Goal: Task Accomplishment & Management: Use online tool/utility

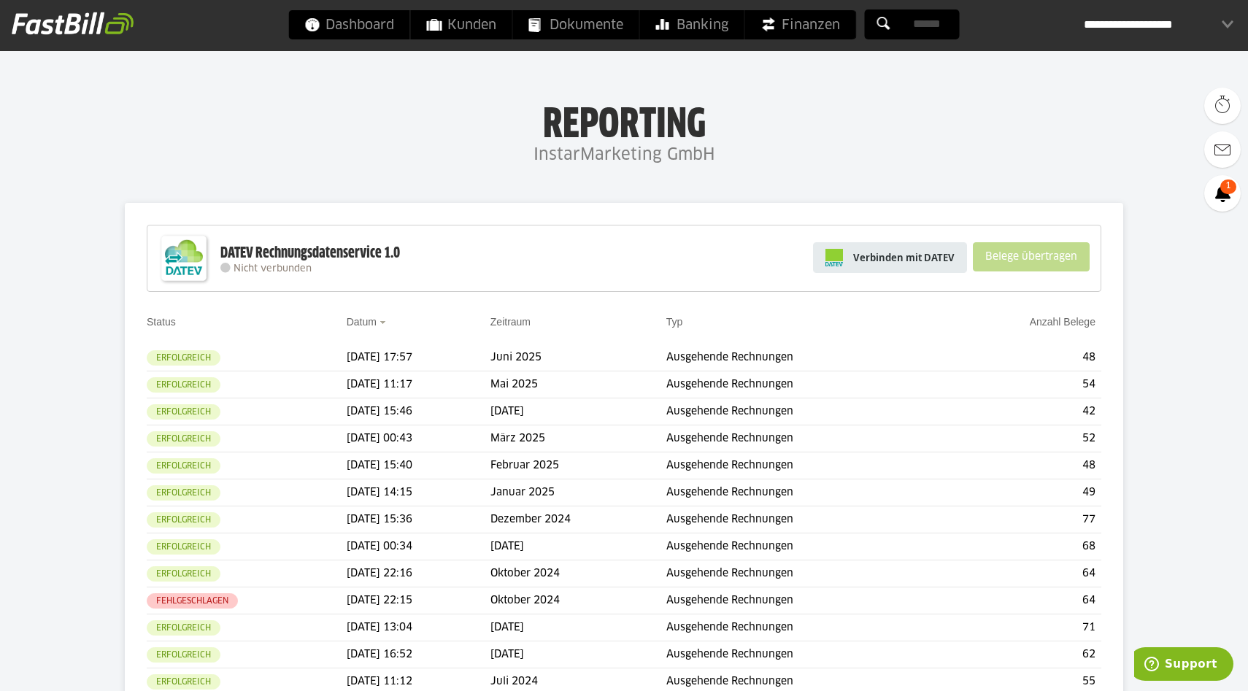
click at [900, 248] on link "Verbinden mit DATEV" at bounding box center [890, 257] width 154 height 31
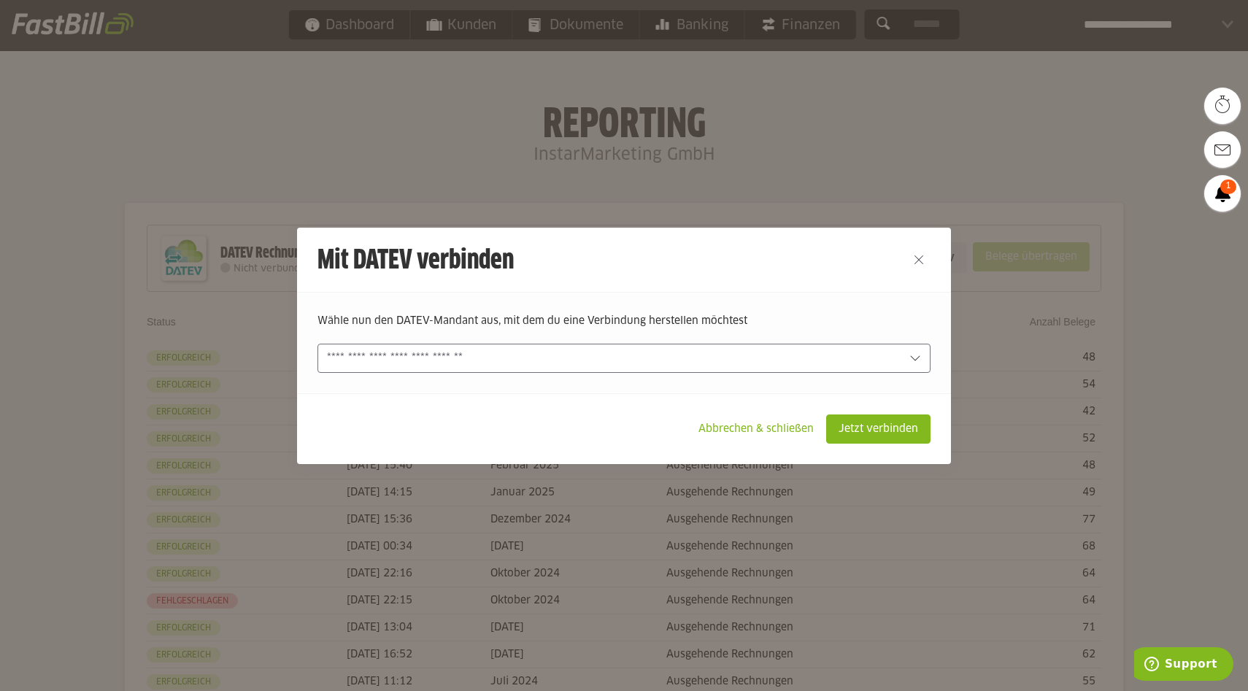
click at [593, 359] on input "text" at bounding box center [614, 358] width 574 height 16
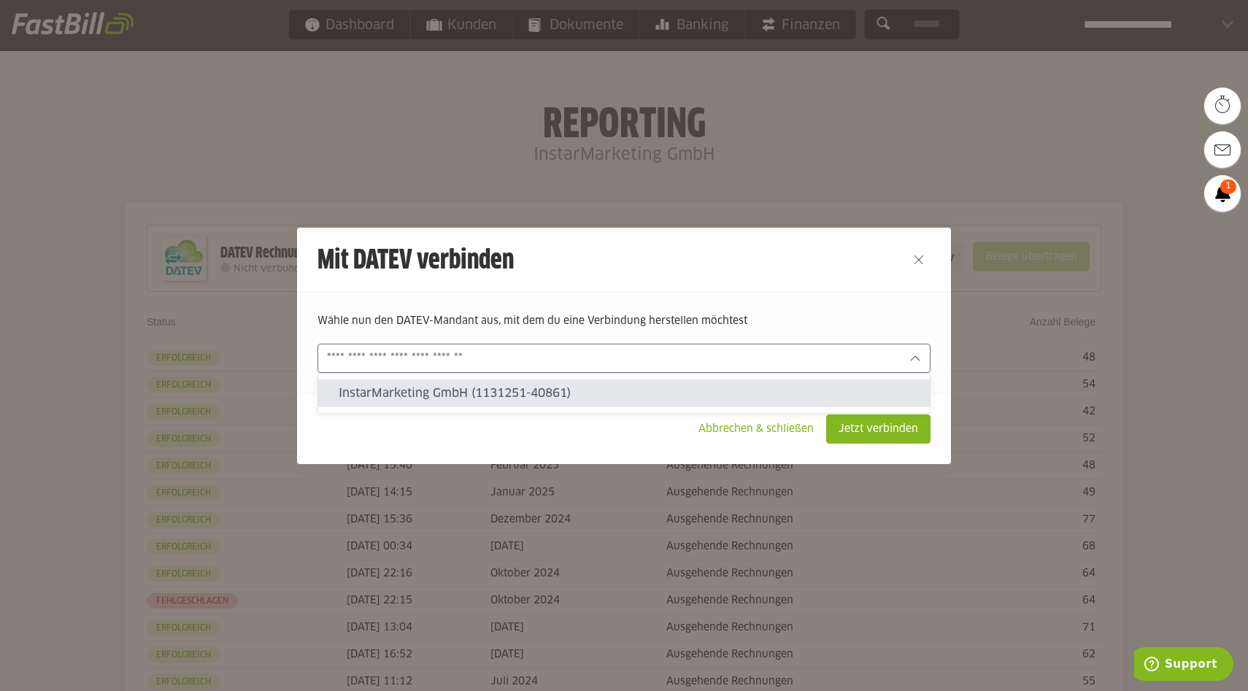
click at [581, 388] on slot "InstarMarketing GmbH (1131251-40861)" at bounding box center [629, 393] width 580 height 16
type input "**********"
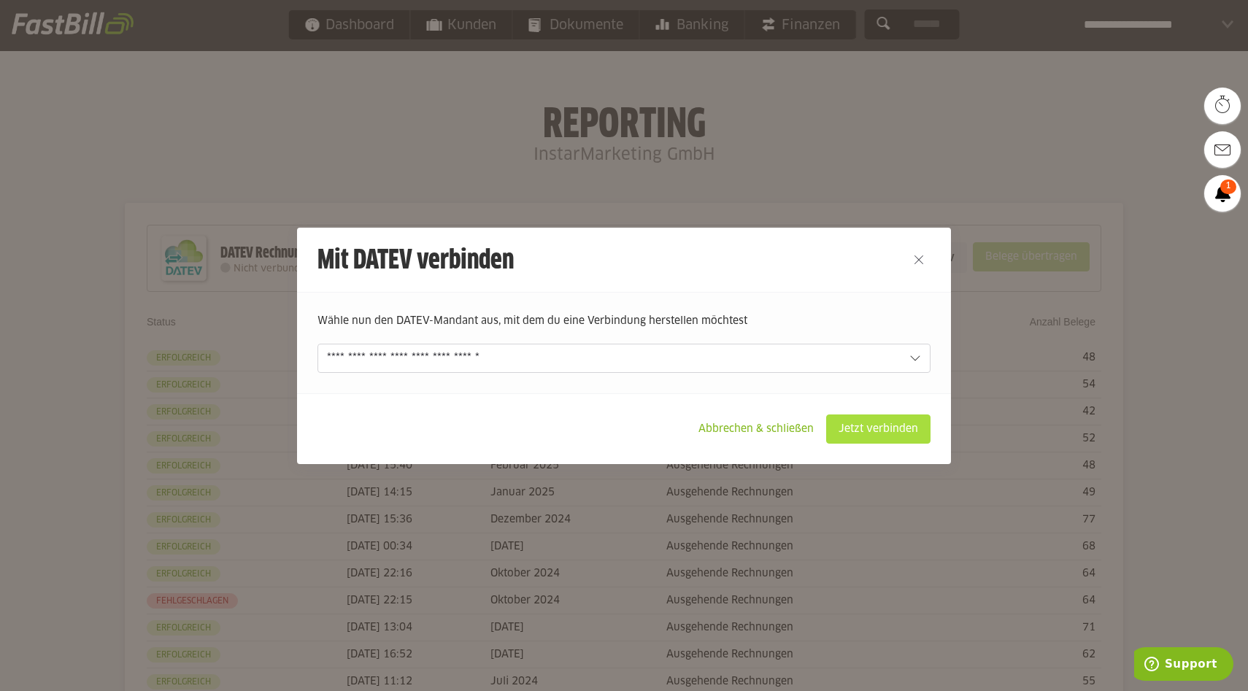
click at [878, 430] on slot "Jetzt verbinden" at bounding box center [878, 429] width 103 height 28
click at [872, 431] on slot "Jetzt verbinden" at bounding box center [878, 429] width 103 height 28
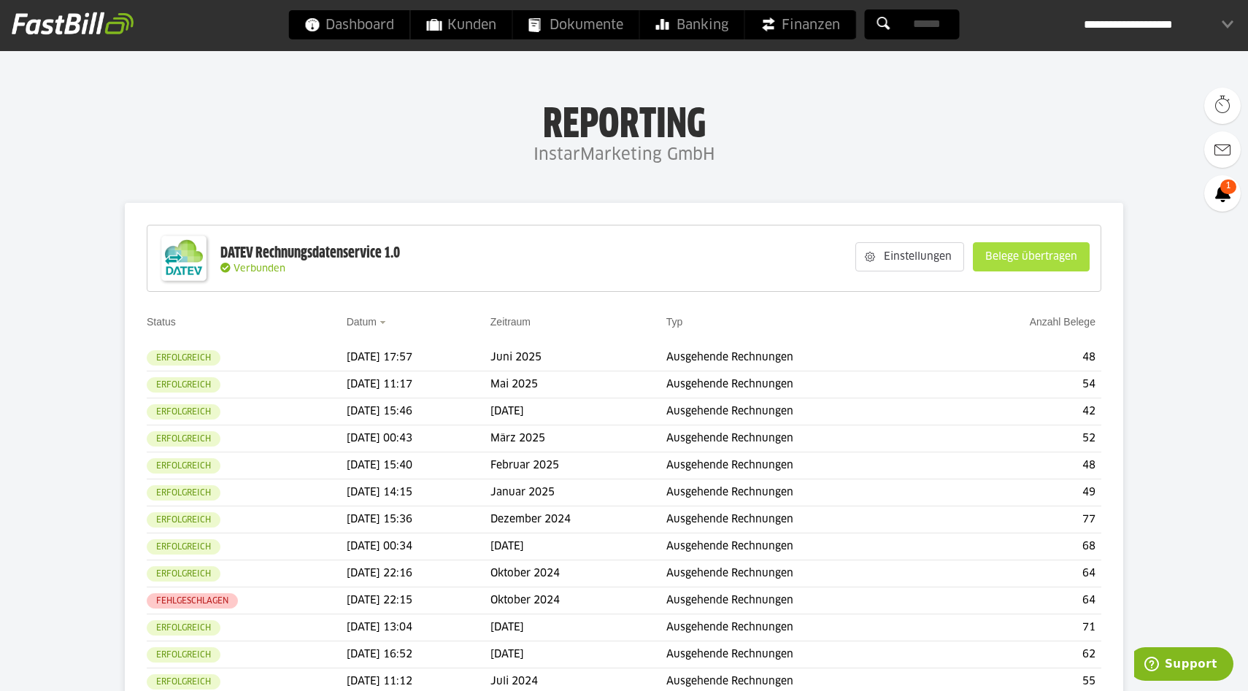
click at [1012, 260] on slot "Belege übertragen" at bounding box center [1031, 257] width 115 height 28
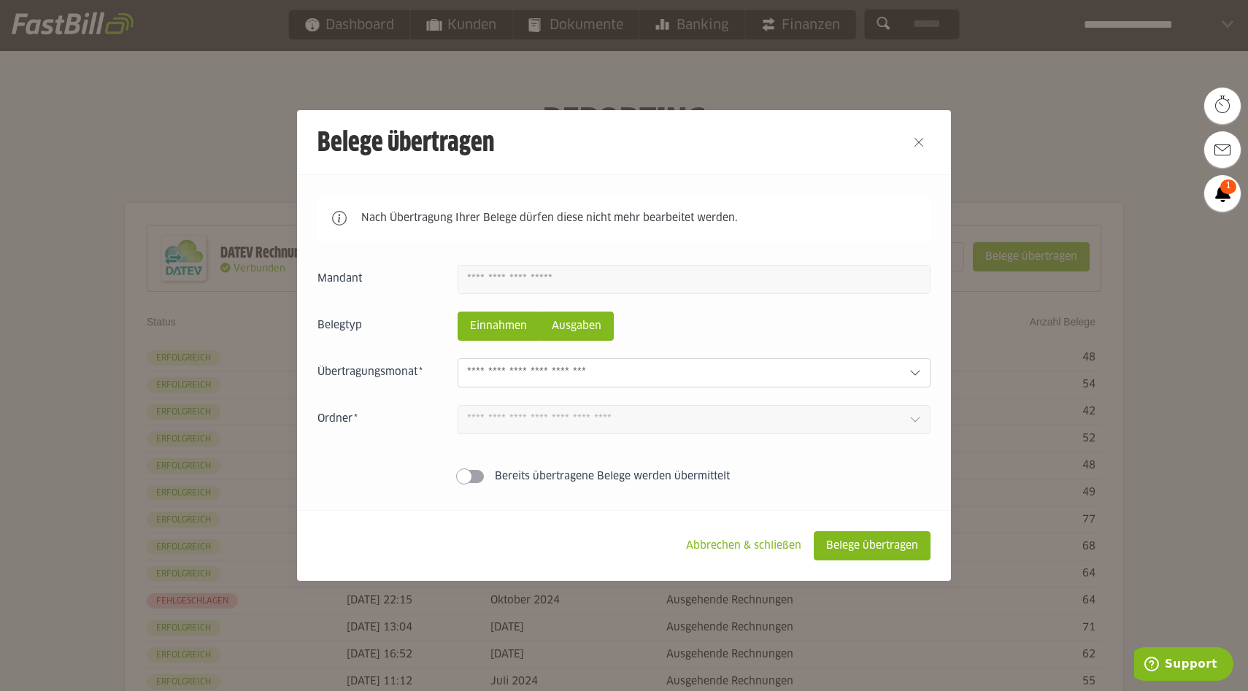
click at [578, 329] on slot "Ausgaben" at bounding box center [576, 326] width 73 height 28
click at [504, 331] on slot "Einnahmen" at bounding box center [498, 326] width 80 height 28
click at [519, 371] on input "text" at bounding box center [682, 373] width 431 height 16
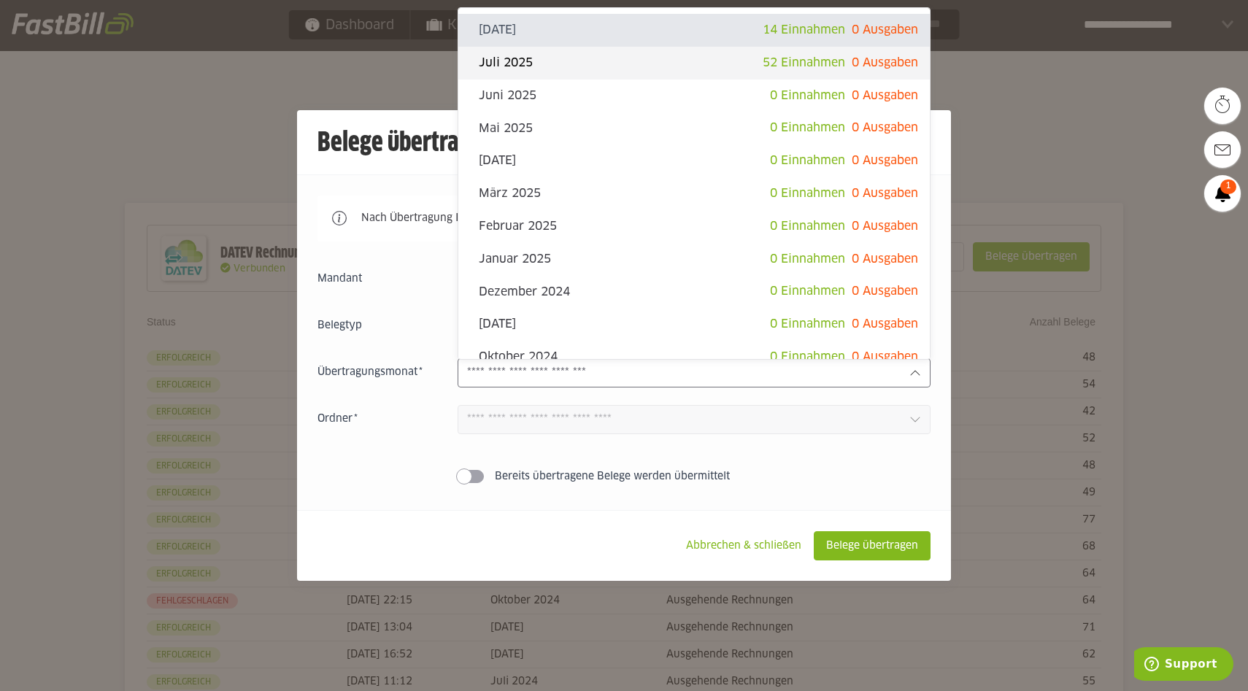
click at [558, 64] on slot "Juli 2025" at bounding box center [621, 63] width 284 height 16
type input "*********"
type input "*******"
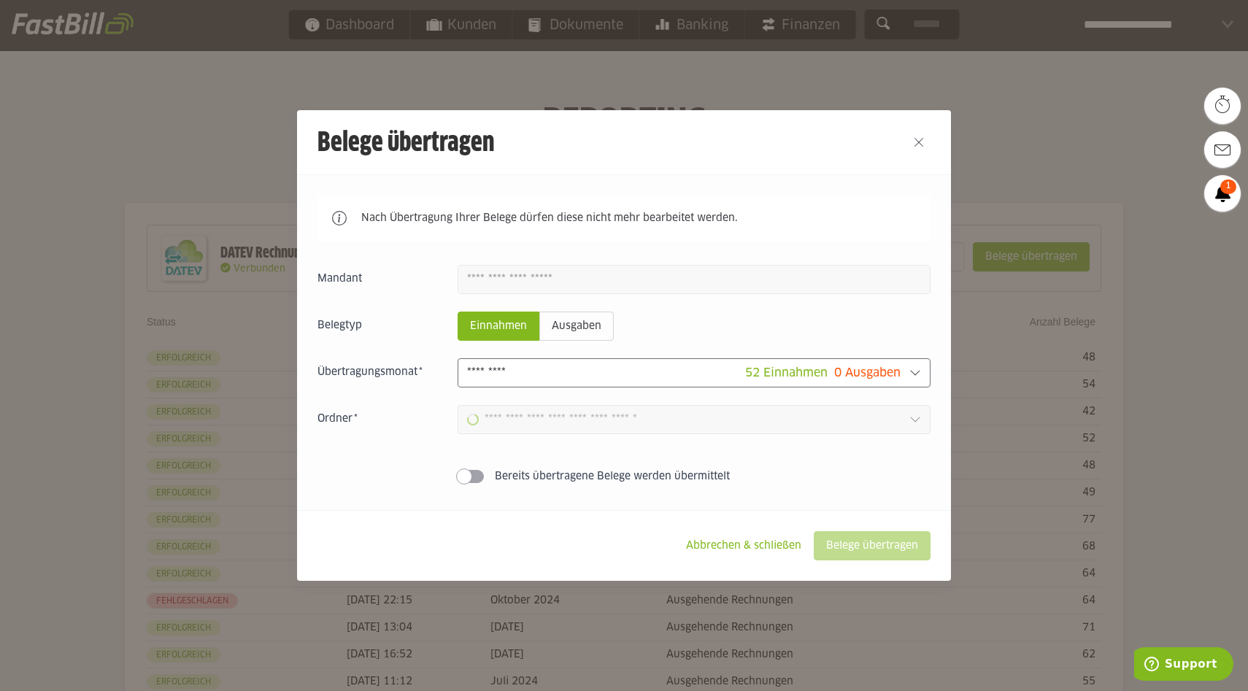
type input "**********"
click at [582, 415] on input "**********" at bounding box center [684, 420] width 434 height 16
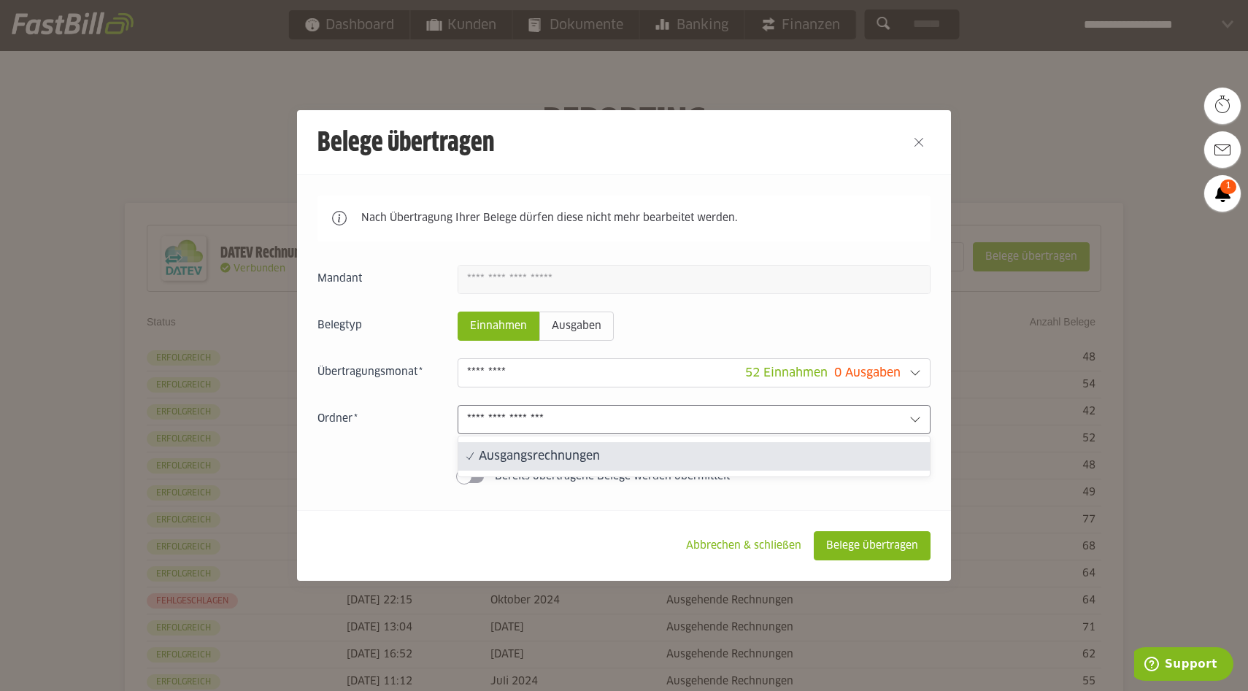
click at [582, 415] on input "**********" at bounding box center [684, 420] width 434 height 16
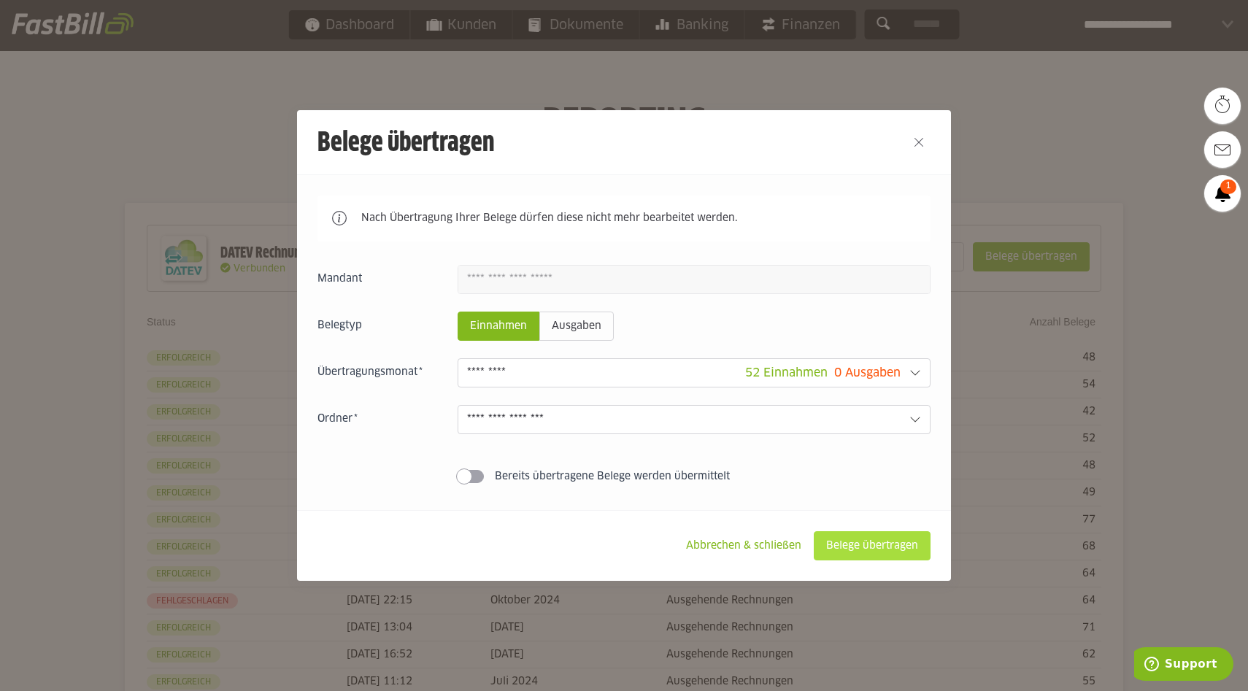
click at [870, 544] on slot "Belege übertragen" at bounding box center [872, 546] width 115 height 28
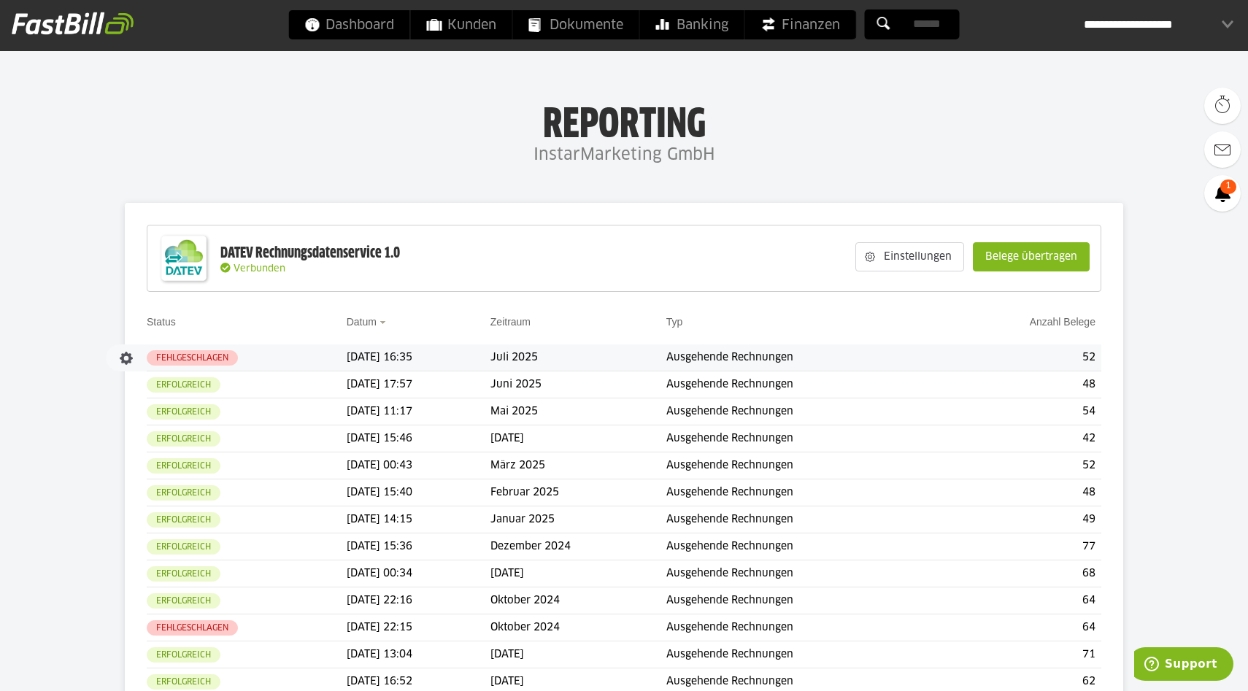
click at [418, 353] on td "11.08.2025 16:35" at bounding box center [419, 358] width 144 height 27
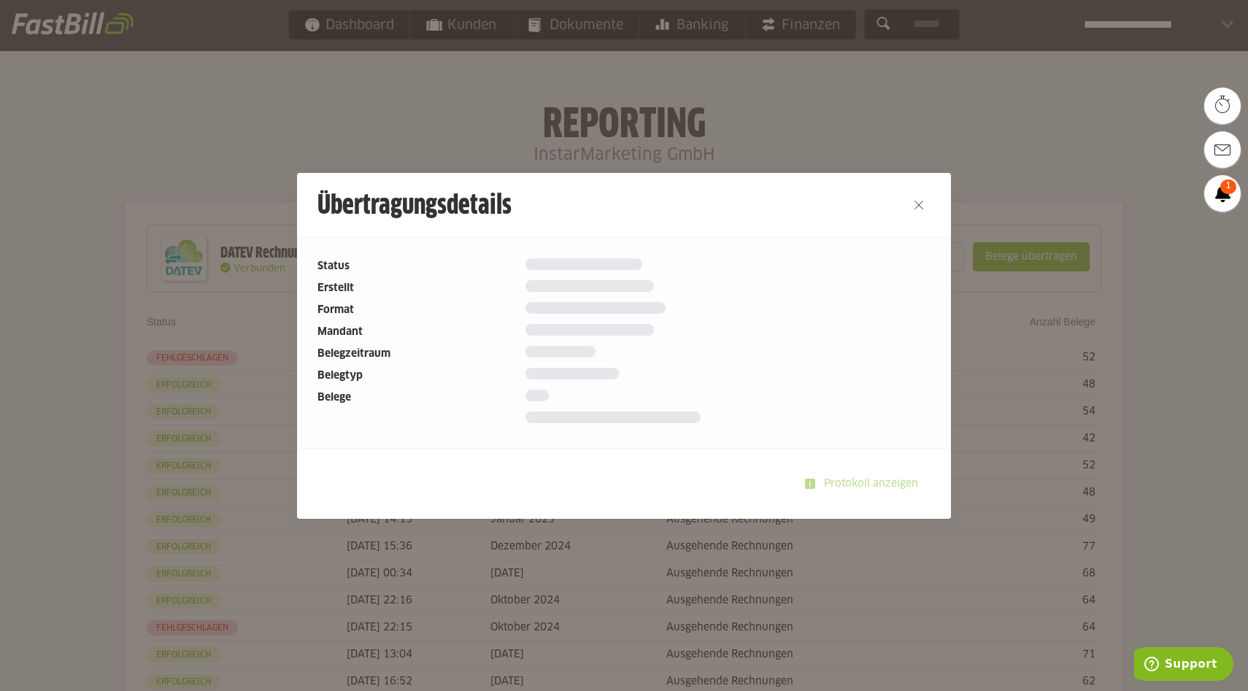
click at [755, 112] on div at bounding box center [624, 345] width 1248 height 691
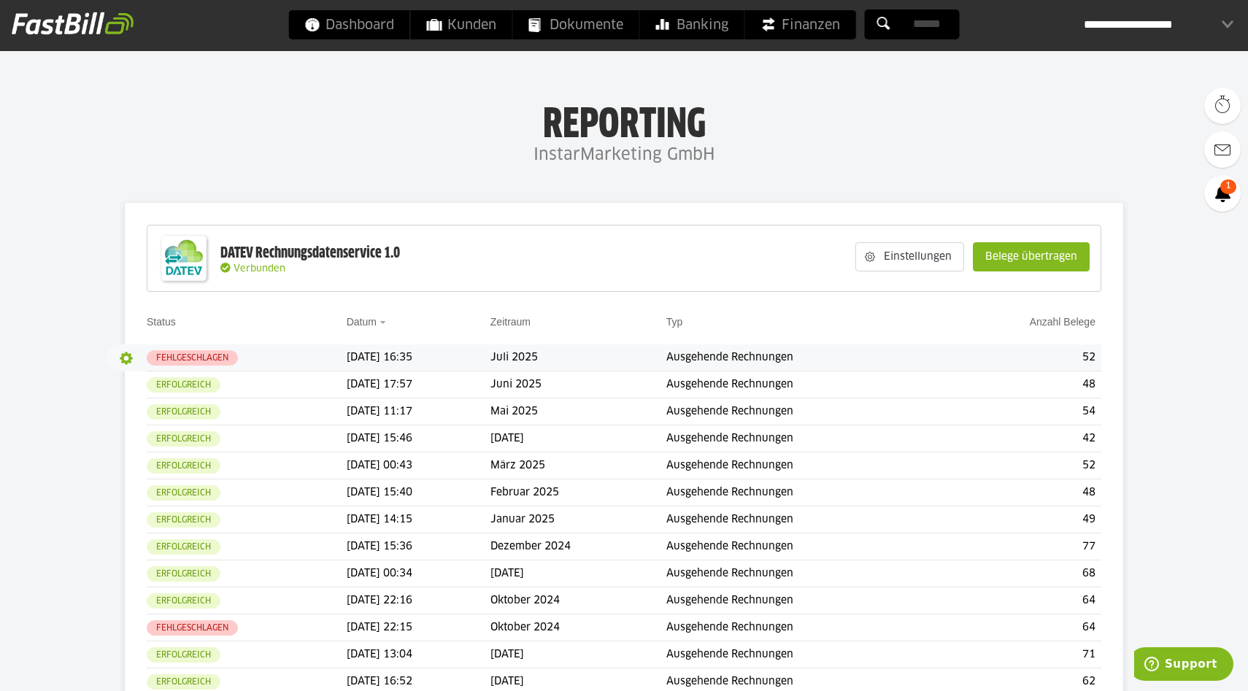
click at [126, 356] on button "button" at bounding box center [126, 358] width 25 height 25
click at [147, 386] on slot "Details" at bounding box center [157, 387] width 51 height 15
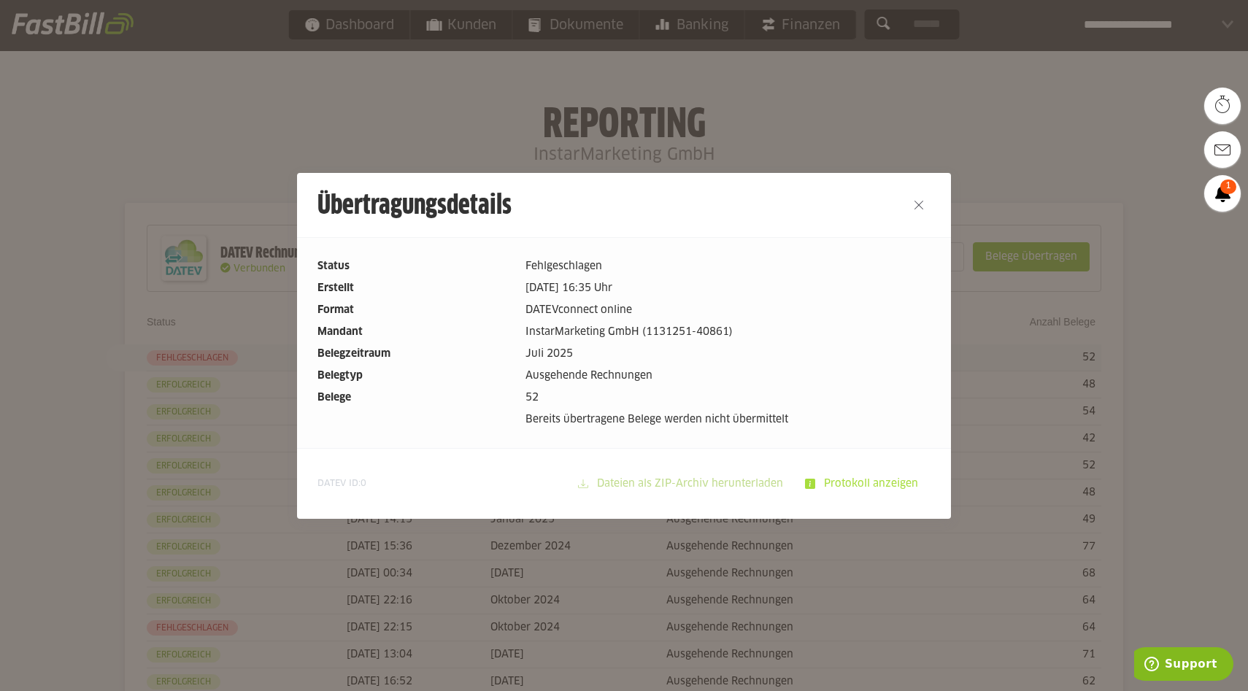
click at [845, 477] on slot "Protokoll anzeigen" at bounding box center [872, 484] width 115 height 28
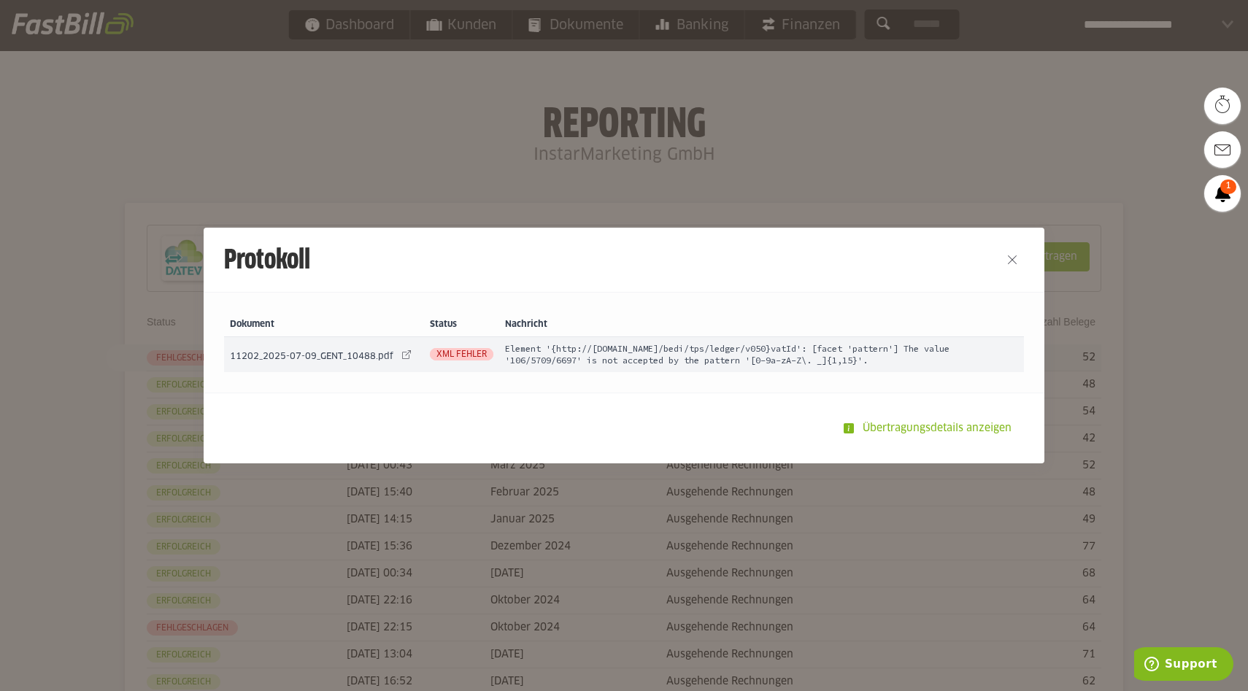
click at [365, 358] on span "11202_2025-07-09_GENT_10488.pdf" at bounding box center [312, 357] width 164 height 9
click at [935, 428] on slot "Übertragungsdetails anzeigen" at bounding box center [938, 429] width 169 height 28
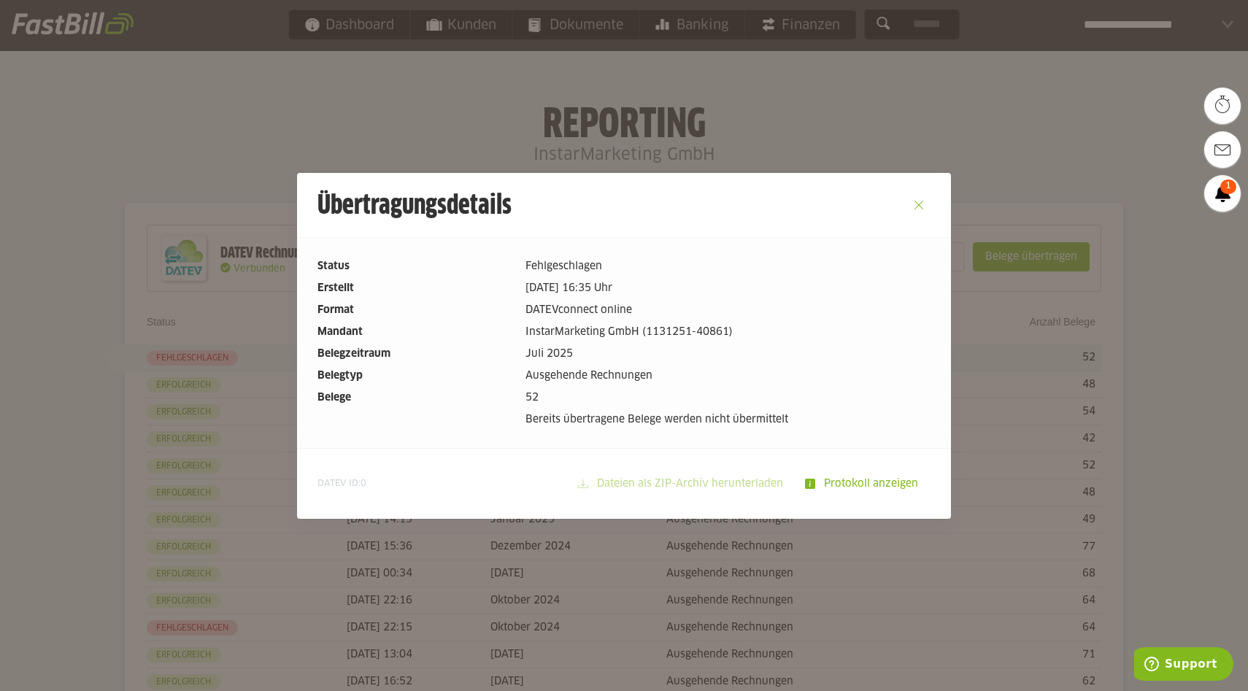
click at [919, 208] on button "Close" at bounding box center [918, 204] width 23 height 23
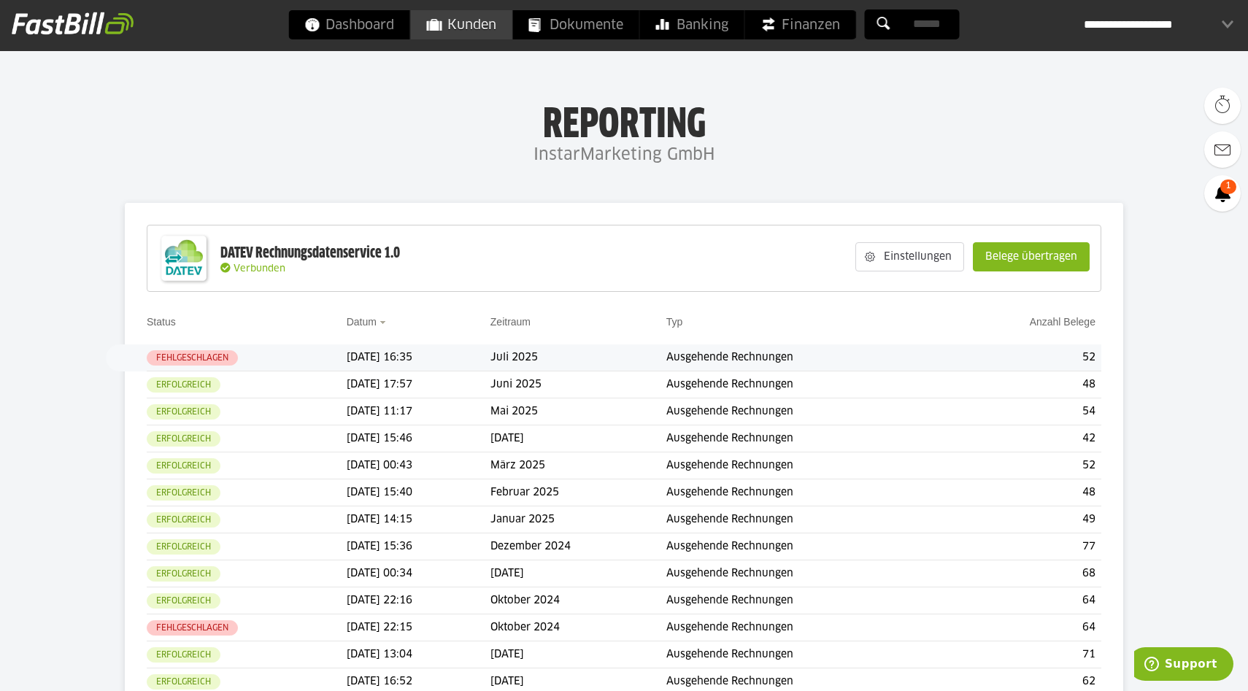
click at [480, 19] on span "Kunden" at bounding box center [461, 24] width 69 height 29
click at [126, 356] on button "button" at bounding box center [126, 358] width 25 height 25
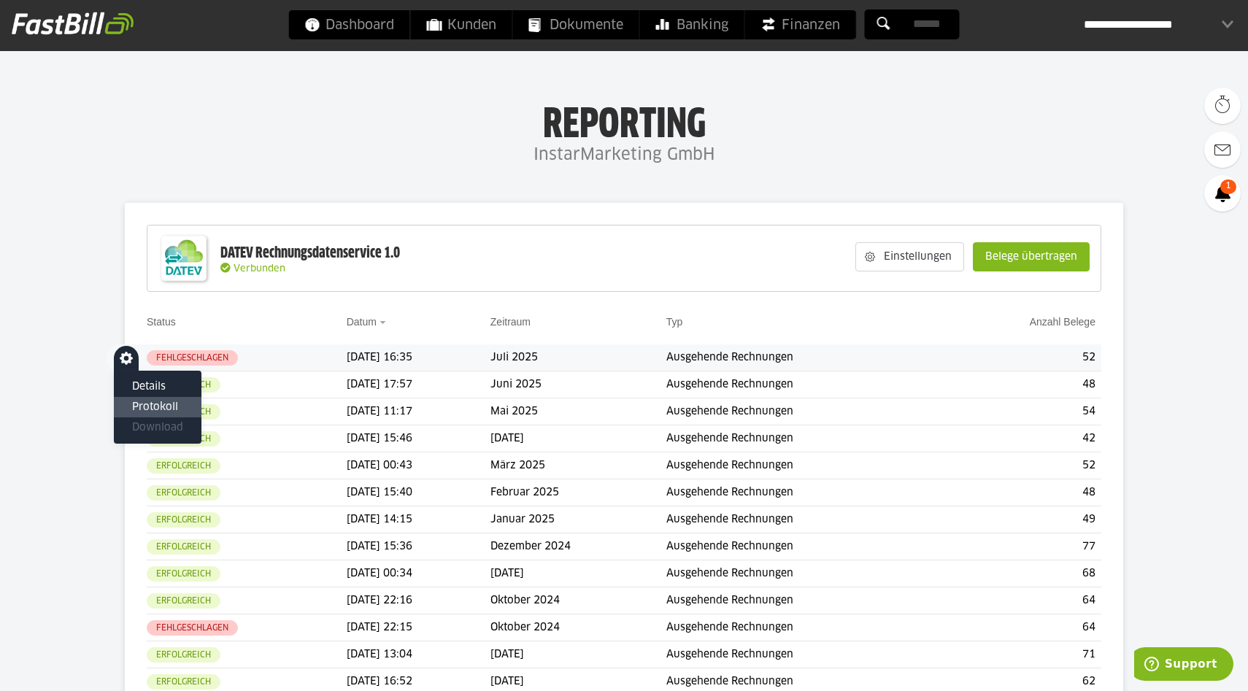
click at [151, 394] on slot "Protokoll" at bounding box center [157, 387] width 51 height 15
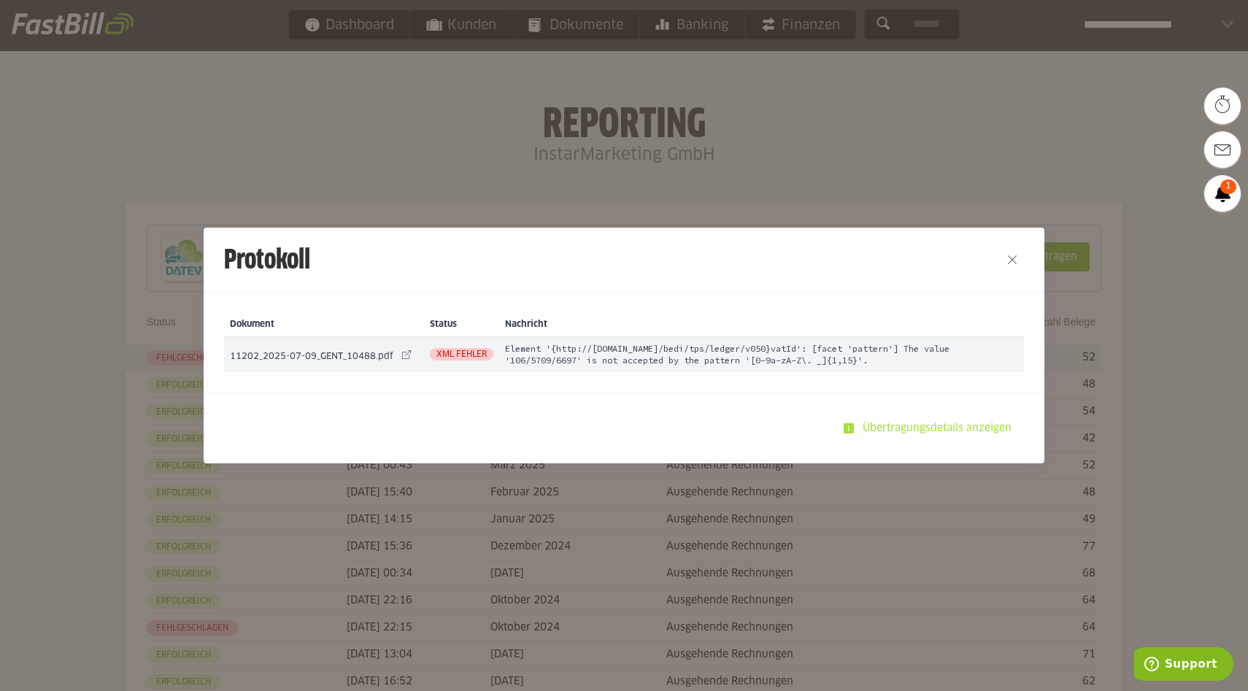
click at [904, 431] on slot "Übertragungsdetails anzeigen" at bounding box center [938, 429] width 169 height 28
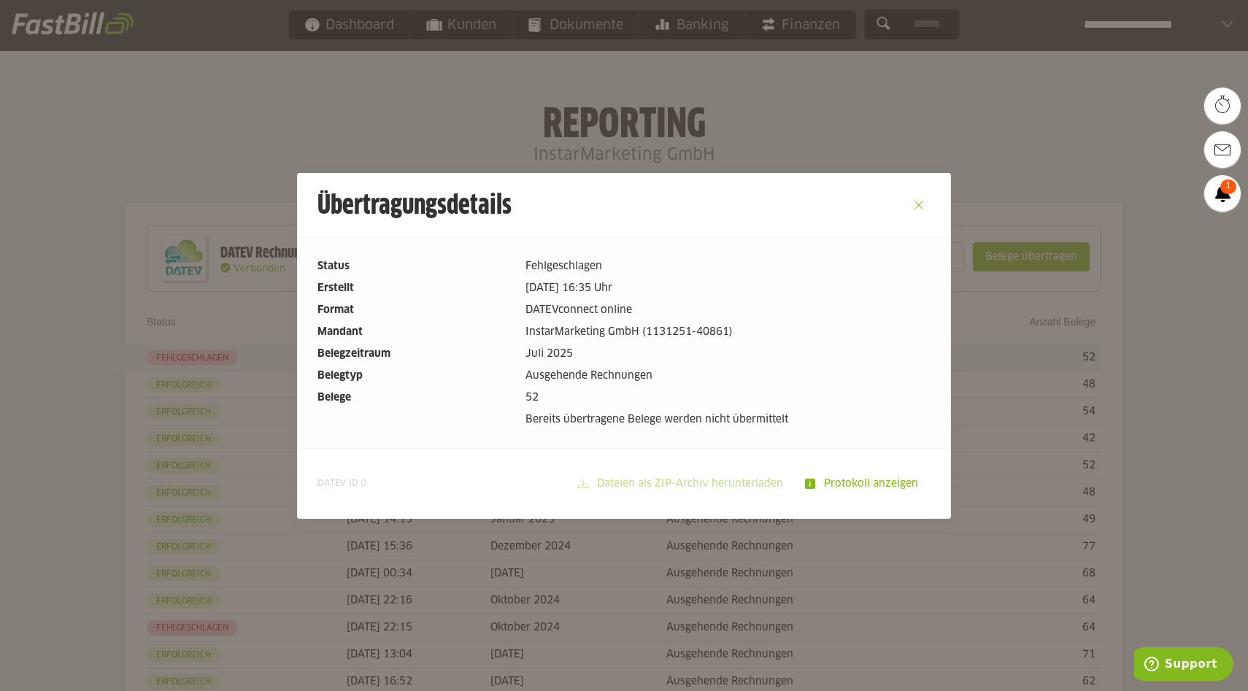
click at [916, 204] on button "Close" at bounding box center [918, 204] width 23 height 23
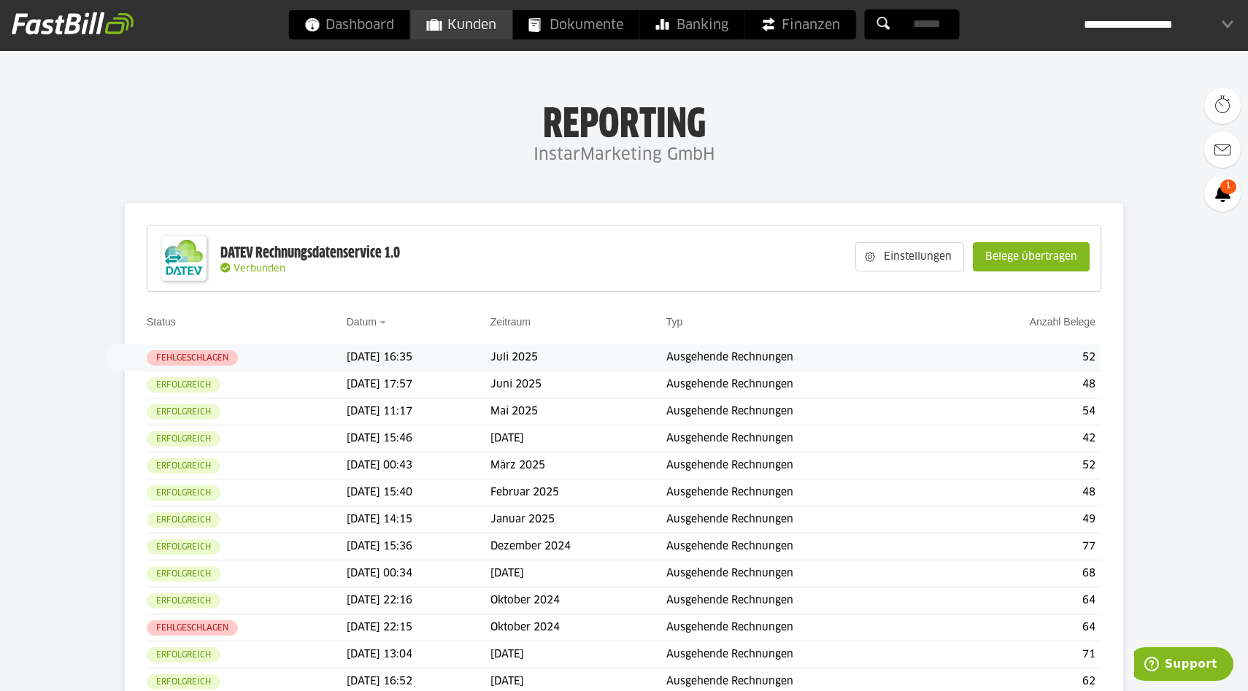
click at [490, 28] on span "Kunden" at bounding box center [461, 24] width 69 height 29
click at [125, 358] on button "button" at bounding box center [126, 358] width 25 height 25
click at [131, 355] on button "button" at bounding box center [126, 358] width 25 height 25
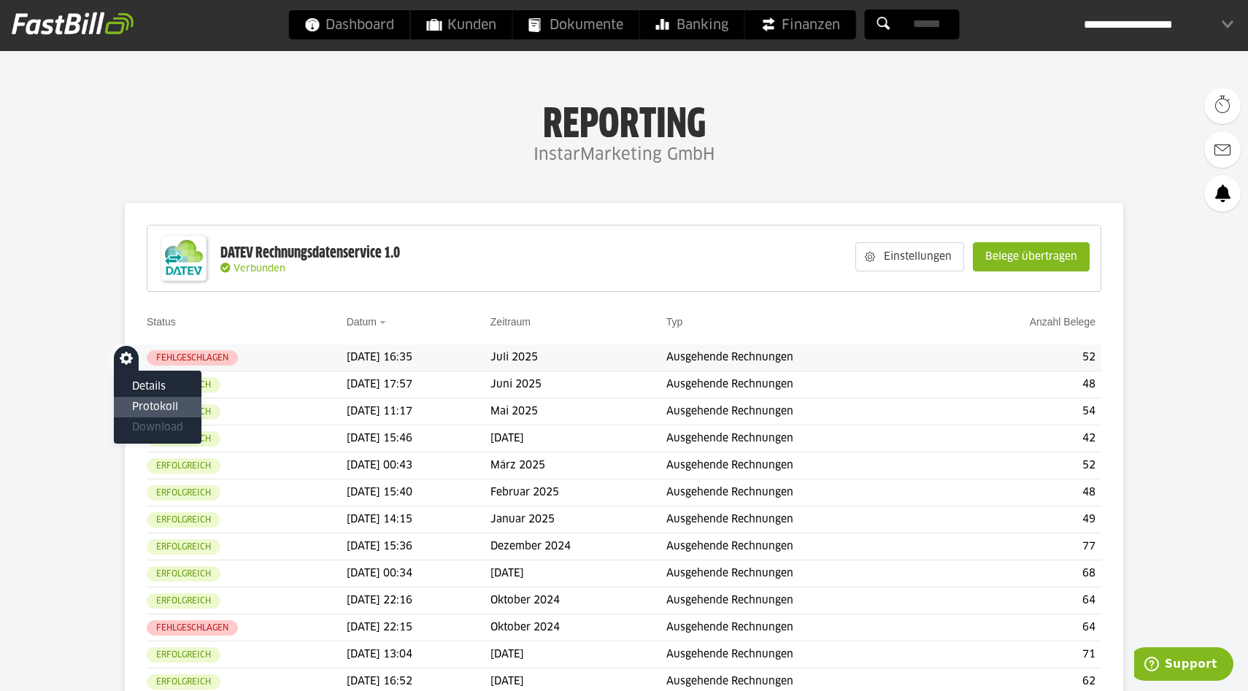
click at [142, 394] on slot "Protokoll" at bounding box center [157, 387] width 51 height 15
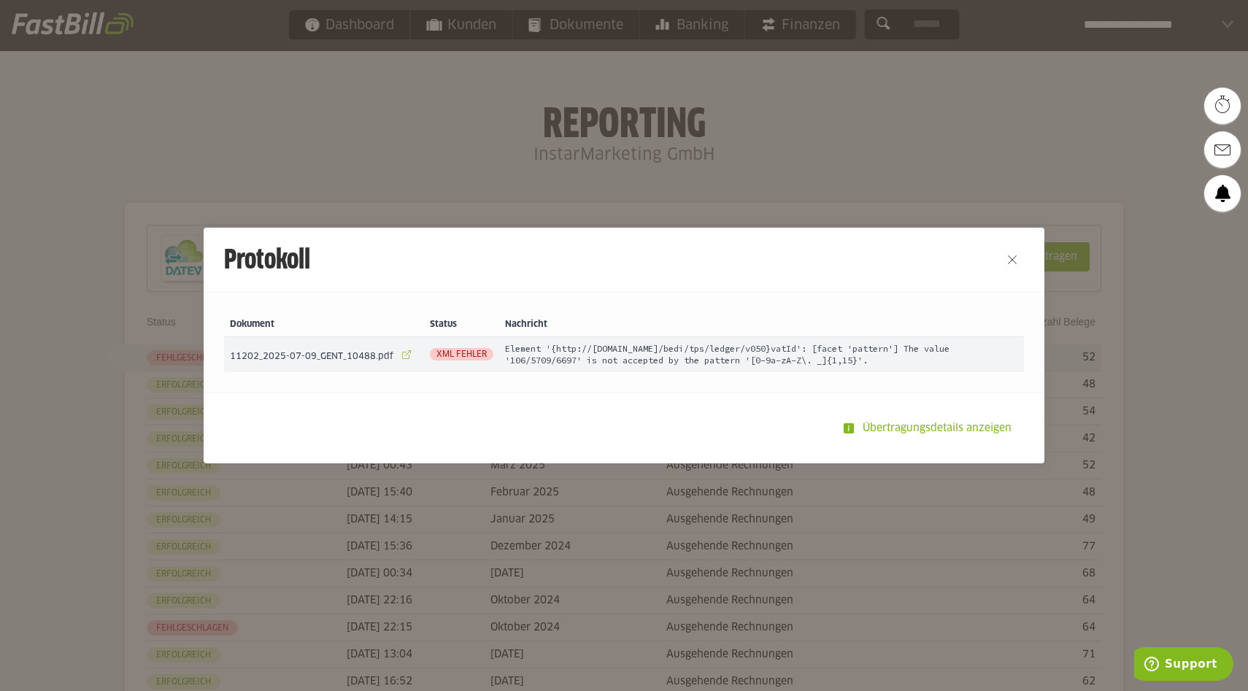
click at [404, 356] on link at bounding box center [406, 355] width 20 height 20
click at [404, 354] on link at bounding box center [406, 355] width 20 height 20
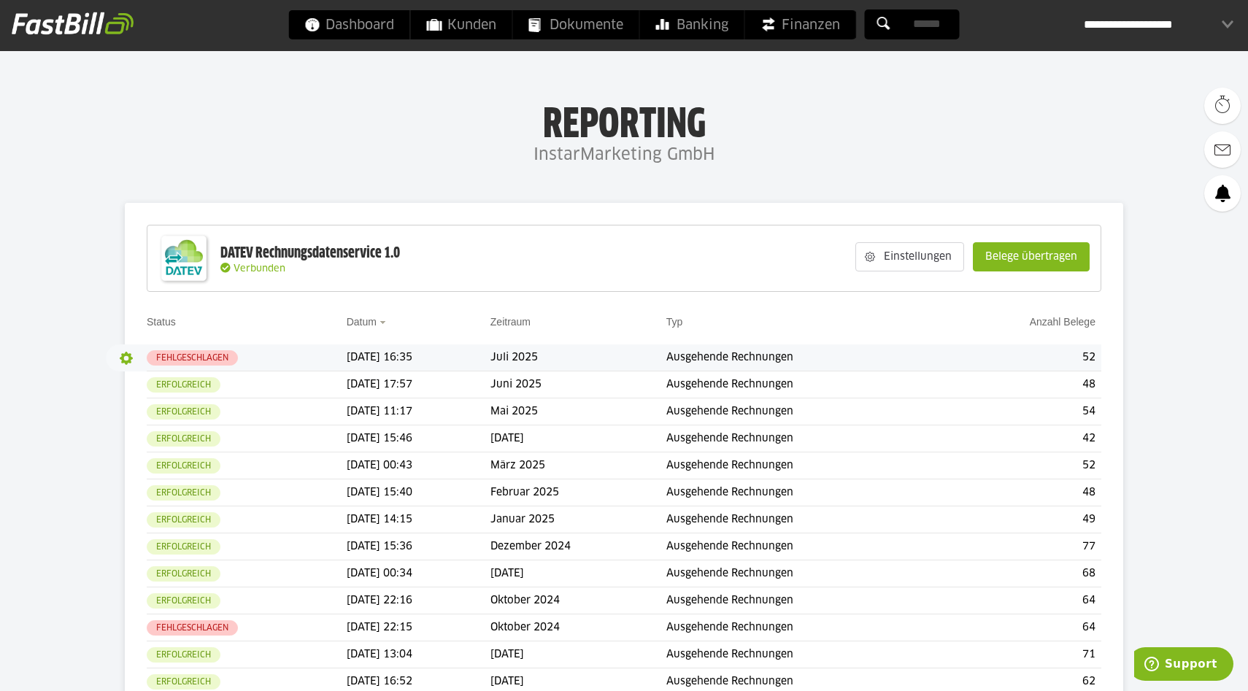
click at [125, 358] on button "button" at bounding box center [126, 358] width 25 height 25
click at [445, 361] on td "[DATE] 16:35" at bounding box center [419, 358] width 144 height 27
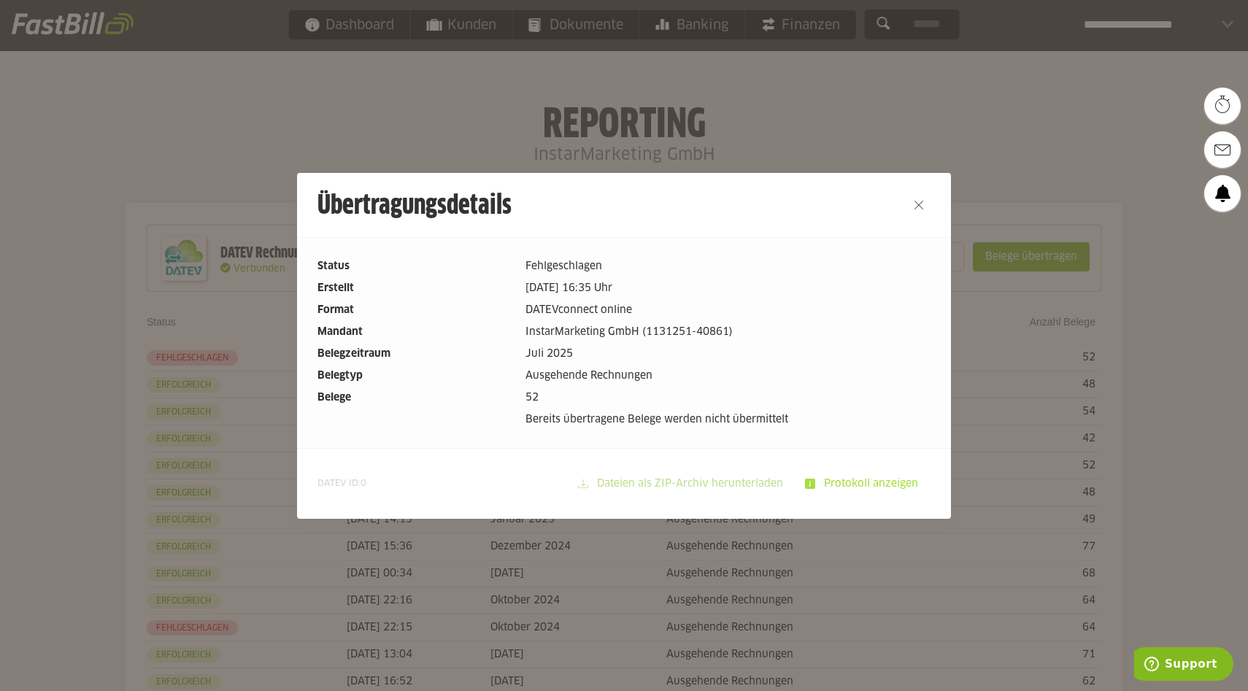
click at [845, 480] on slot "Protokoll anzeigen" at bounding box center [872, 484] width 115 height 28
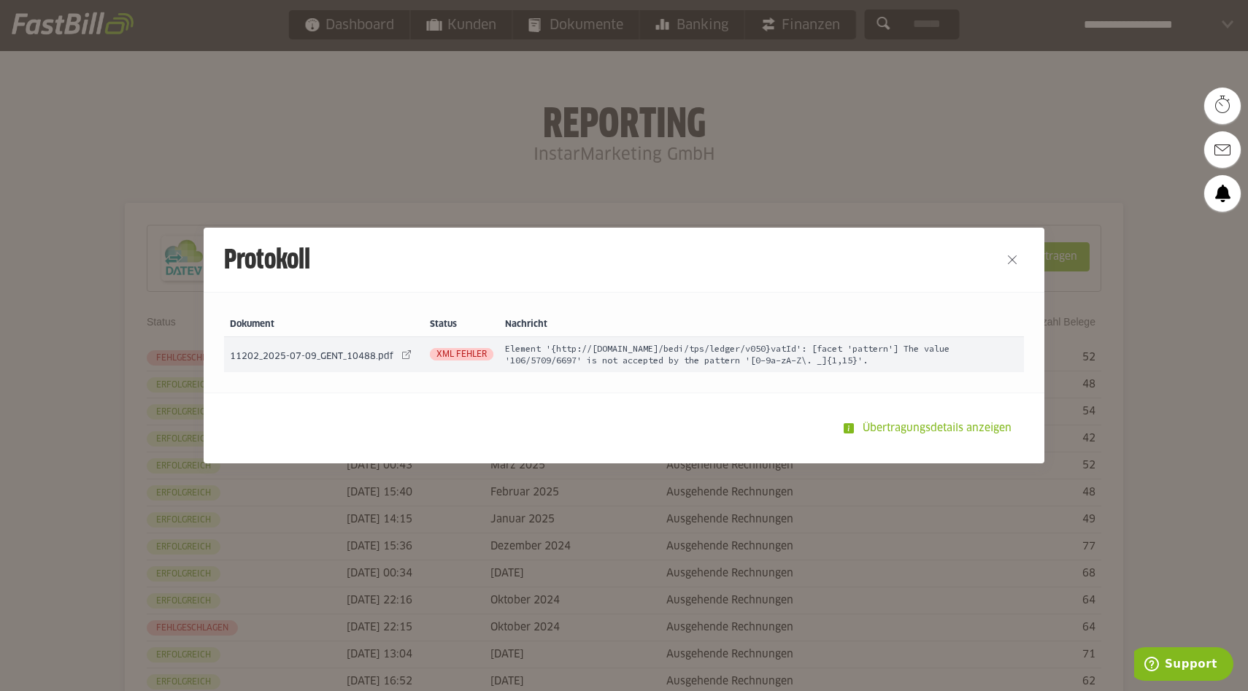
click at [469, 360] on span "XML Fehler" at bounding box center [462, 354] width 64 height 12
click at [904, 428] on slot "Übertragungsdetails anzeigen" at bounding box center [938, 429] width 169 height 28
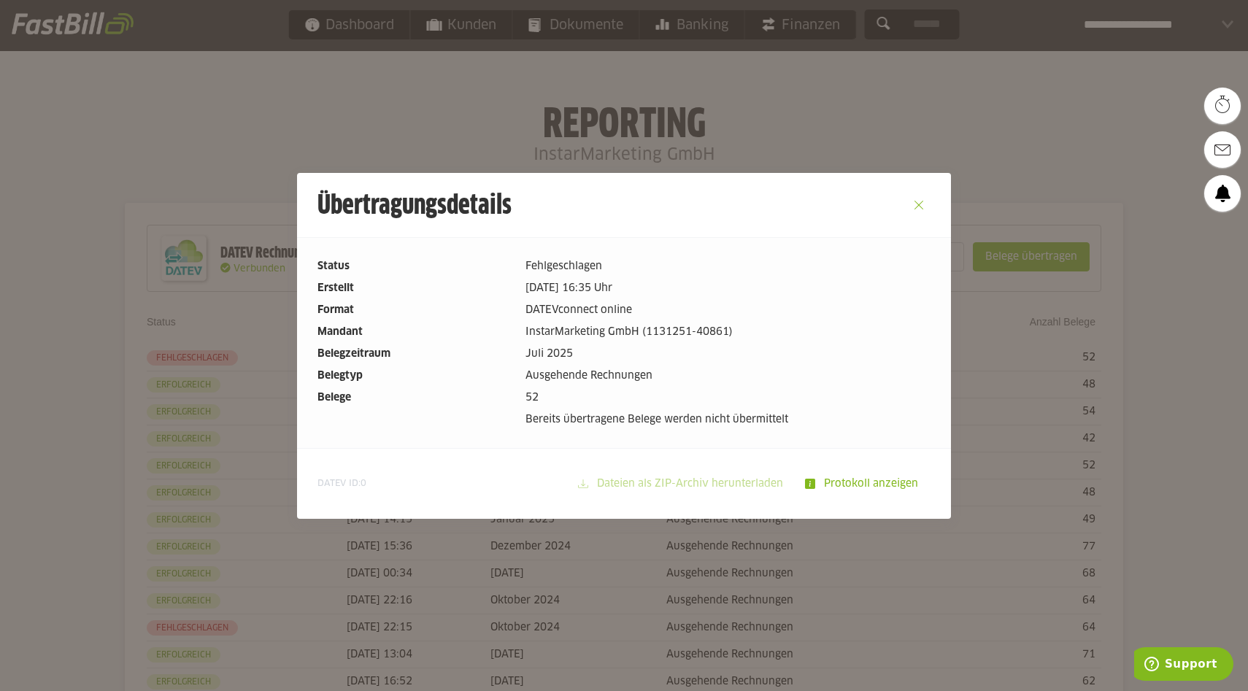
click at [915, 207] on button "Close" at bounding box center [918, 204] width 23 height 23
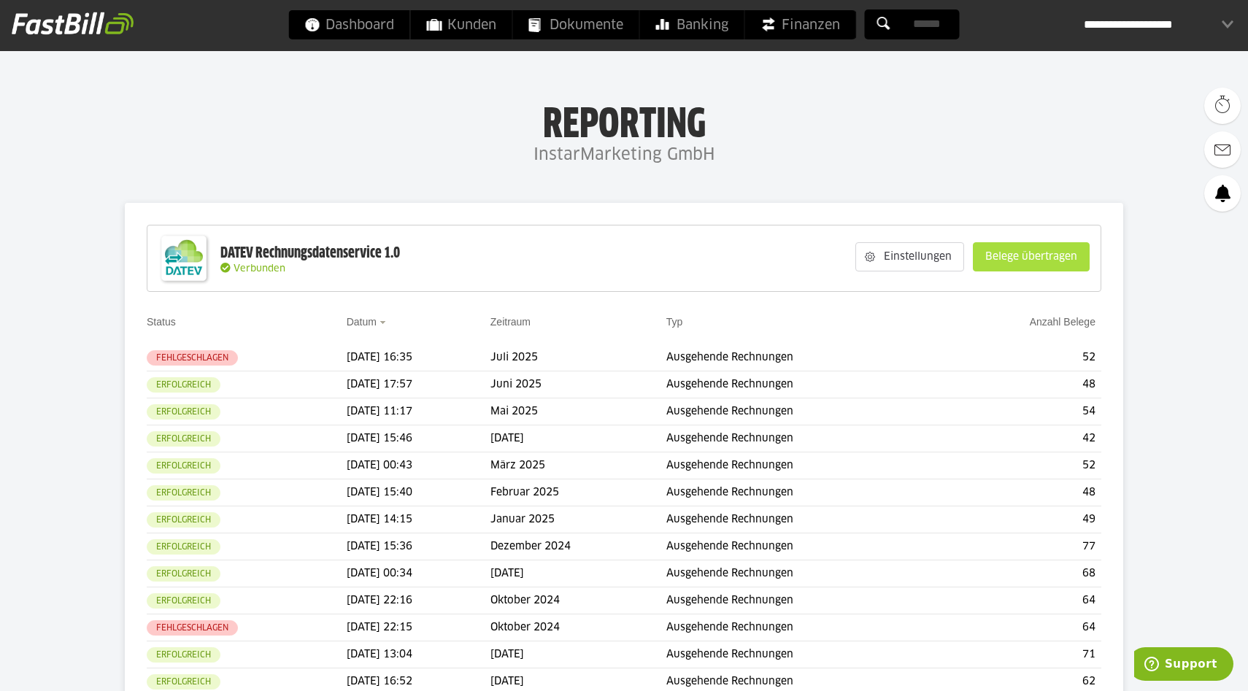
click at [1032, 249] on slot "Belege übertragen" at bounding box center [1031, 257] width 115 height 28
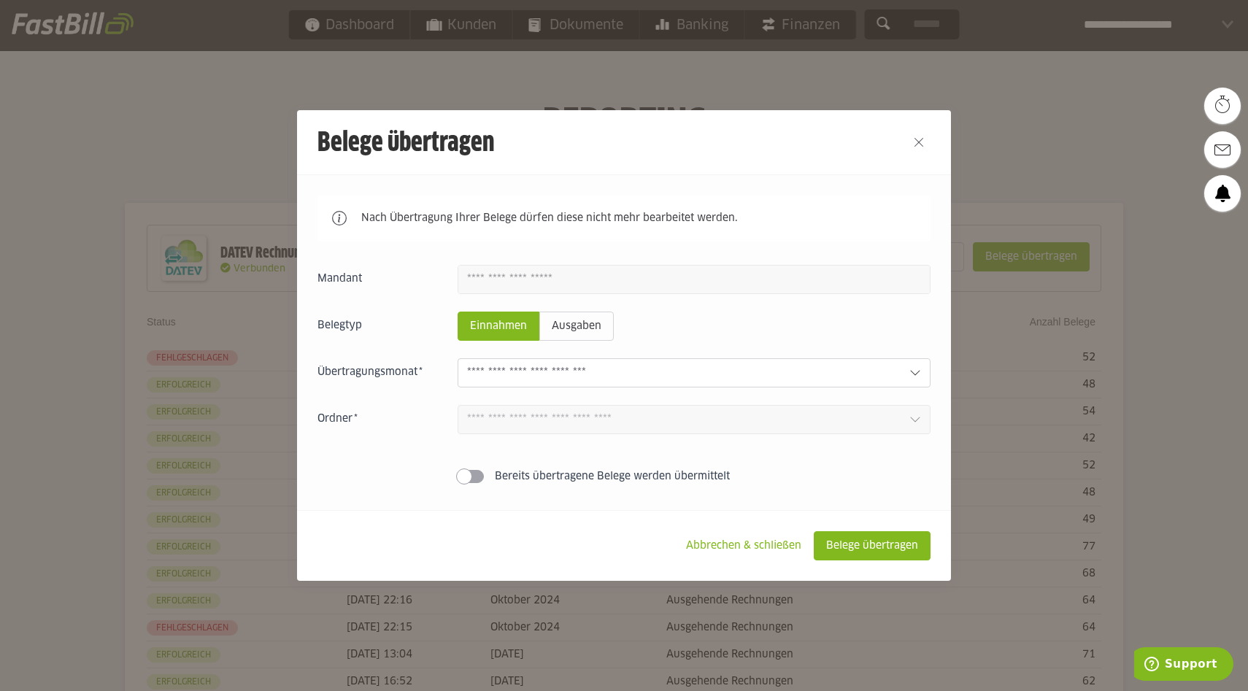
click at [482, 375] on input "text" at bounding box center [682, 373] width 431 height 16
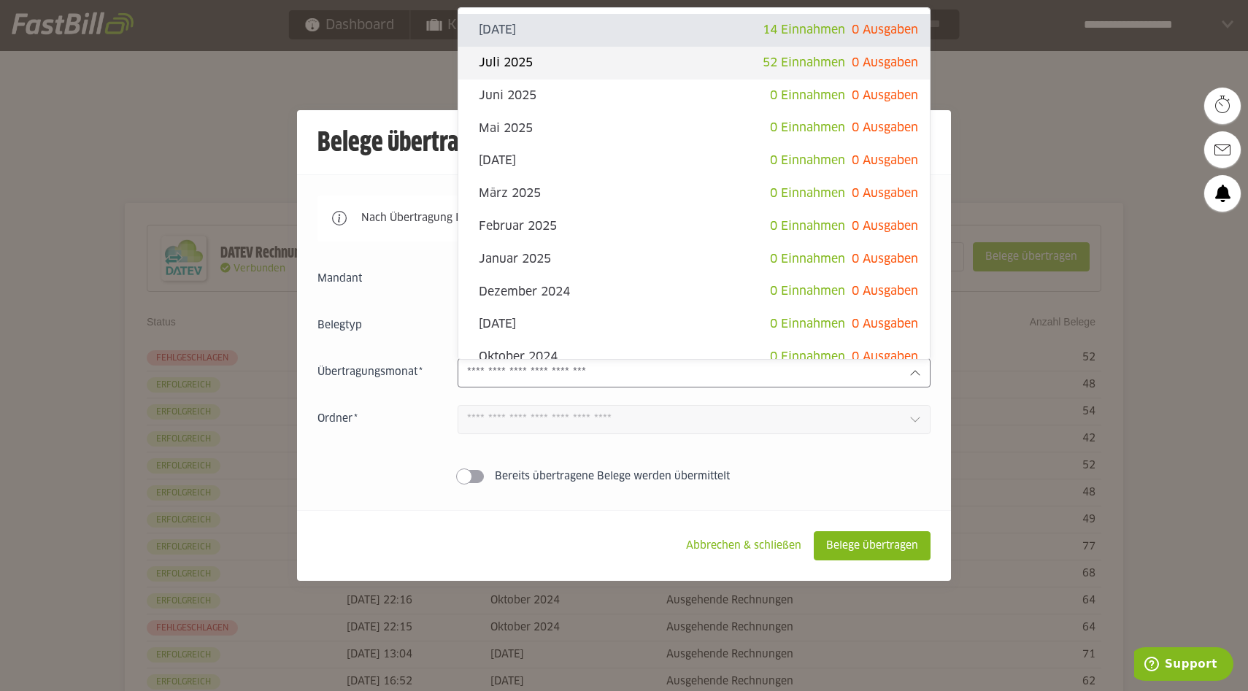
click at [580, 70] on slot "Juli 2025" at bounding box center [621, 63] width 284 height 16
type input "*********"
type input "*******"
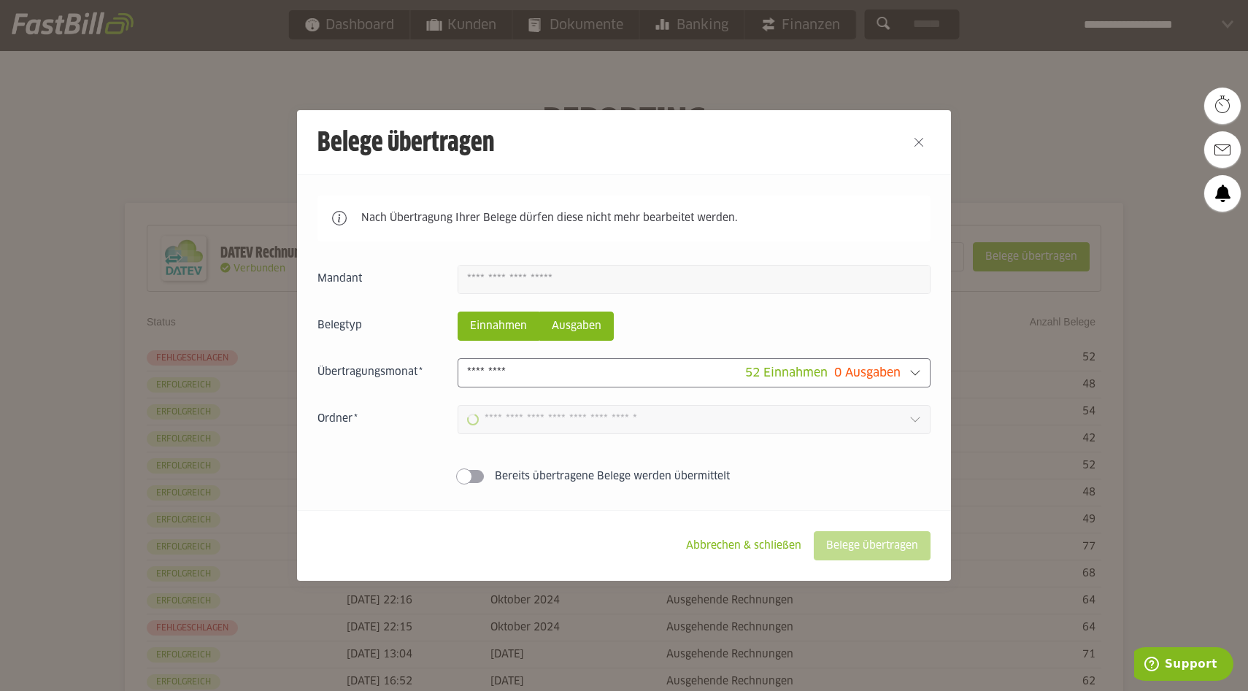
click at [575, 329] on slot "Ausgaben" at bounding box center [576, 326] width 73 height 28
type input "**********"
click at [498, 330] on slot "Einnahmen" at bounding box center [498, 326] width 80 height 28
type input "**********"
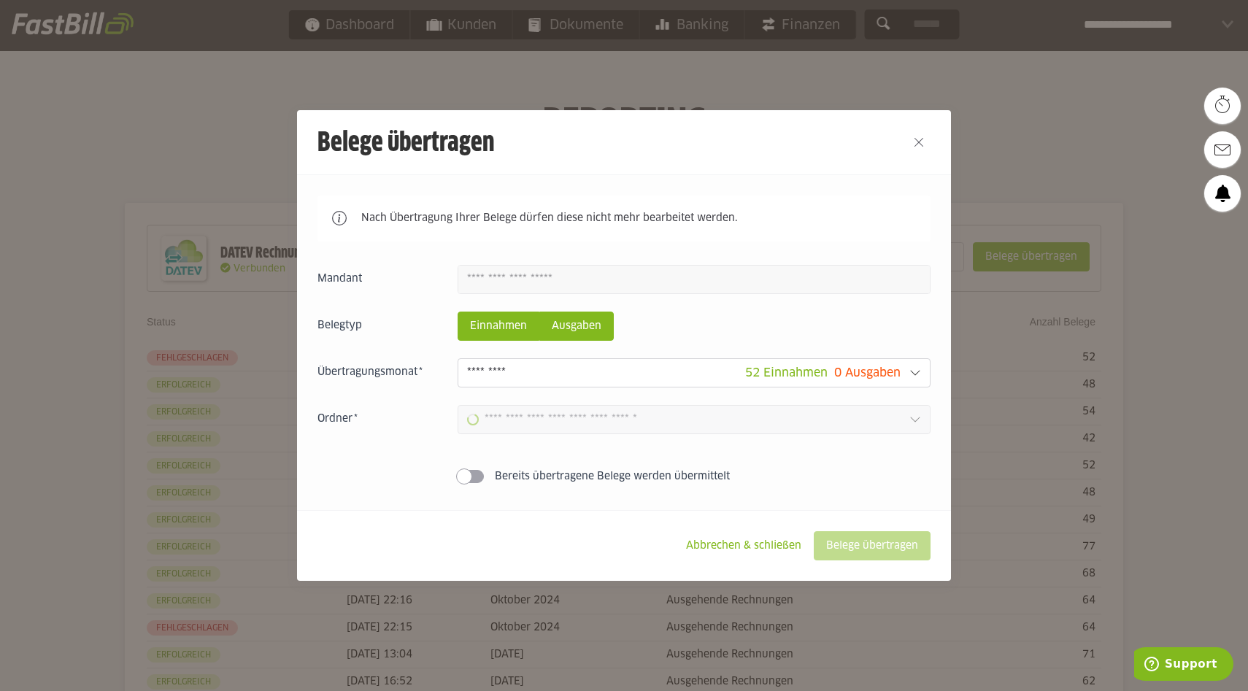
type input "**********"
click at [557, 321] on slot "Ausgaben" at bounding box center [576, 326] width 73 height 28
click at [502, 326] on slot "Einnahmen" at bounding box center [498, 326] width 80 height 28
type input "**********"
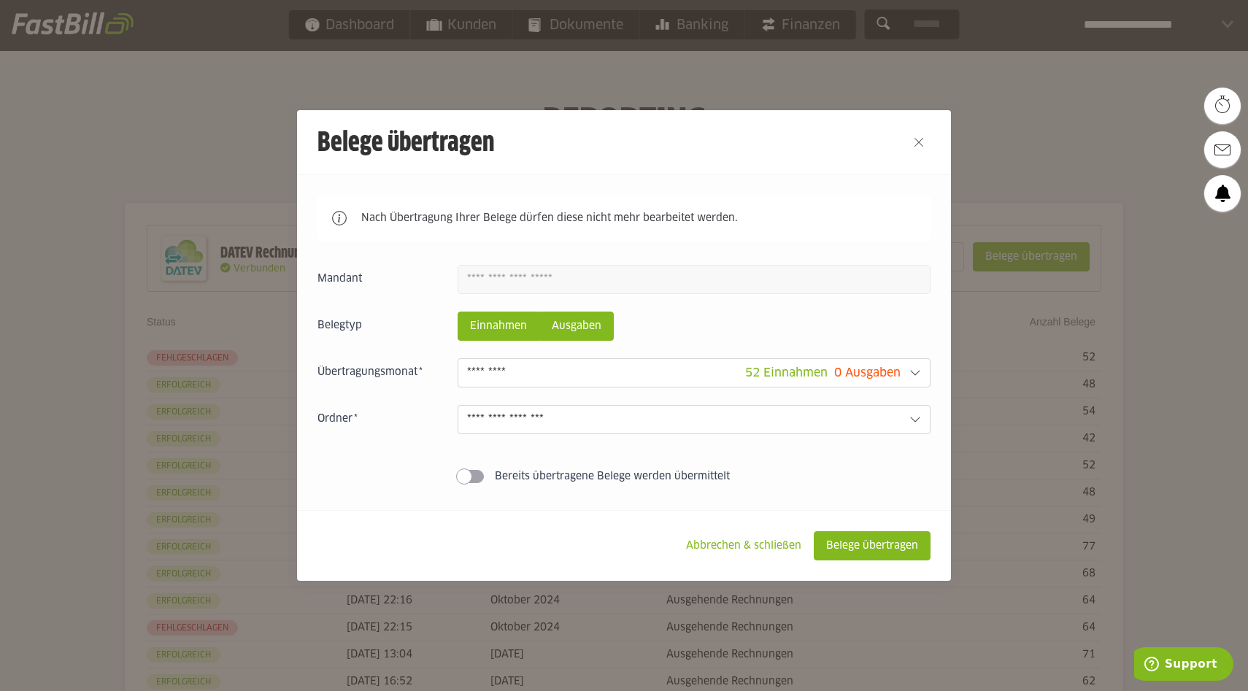
click at [593, 329] on slot "Ausgaben" at bounding box center [576, 326] width 73 height 28
click at [482, 326] on slot "Einnahmen" at bounding box center [498, 326] width 80 height 28
type input "**********"
click at [853, 546] on slot "Belege übertragen" at bounding box center [872, 546] width 115 height 28
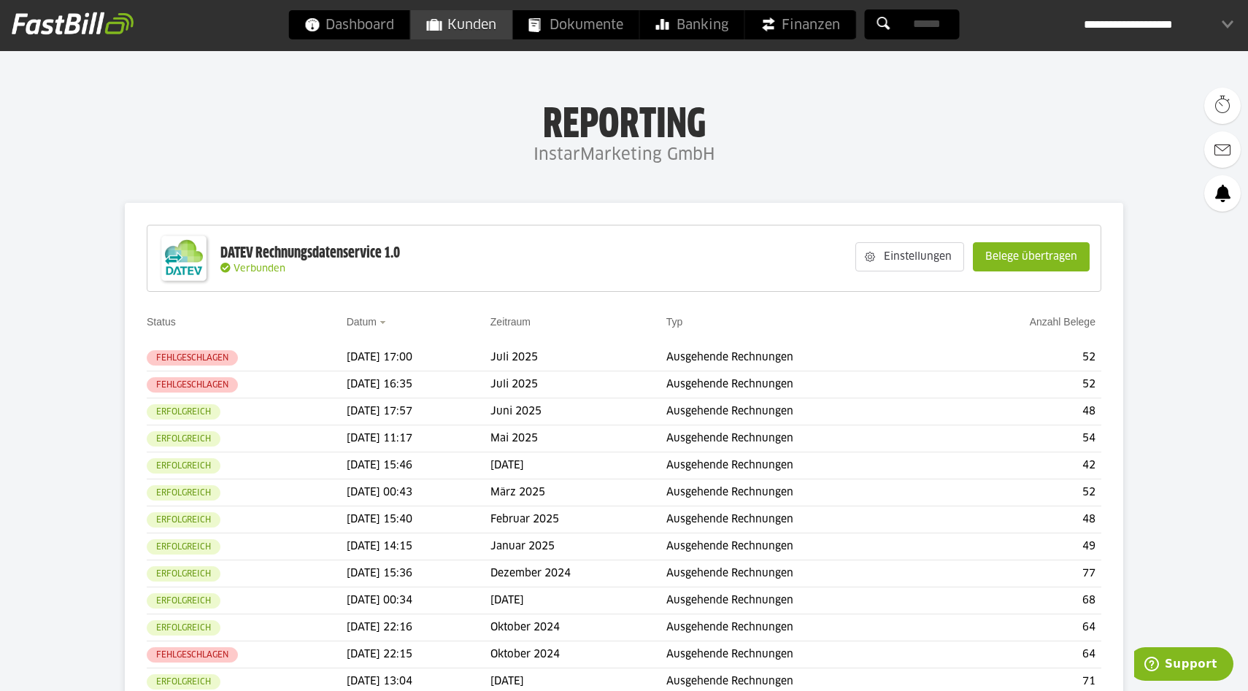
click at [466, 26] on span "Kunden" at bounding box center [461, 24] width 69 height 29
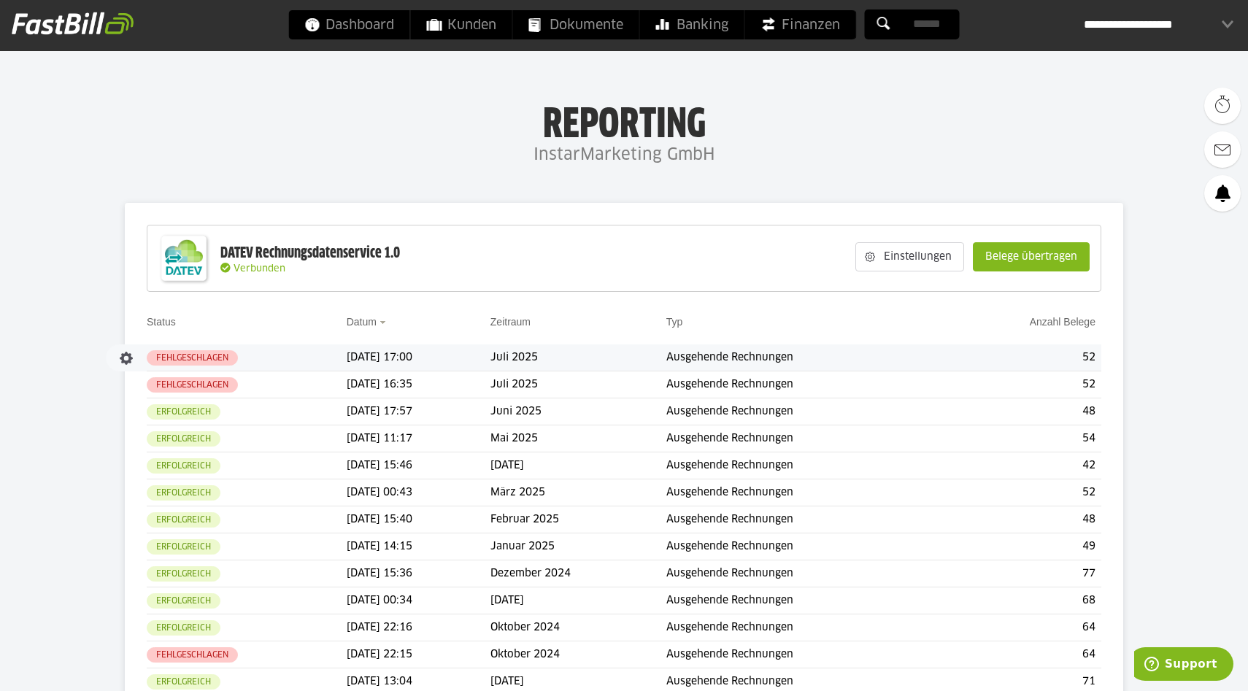
click at [298, 357] on td "Fehlgeschlagen" at bounding box center [247, 358] width 200 height 27
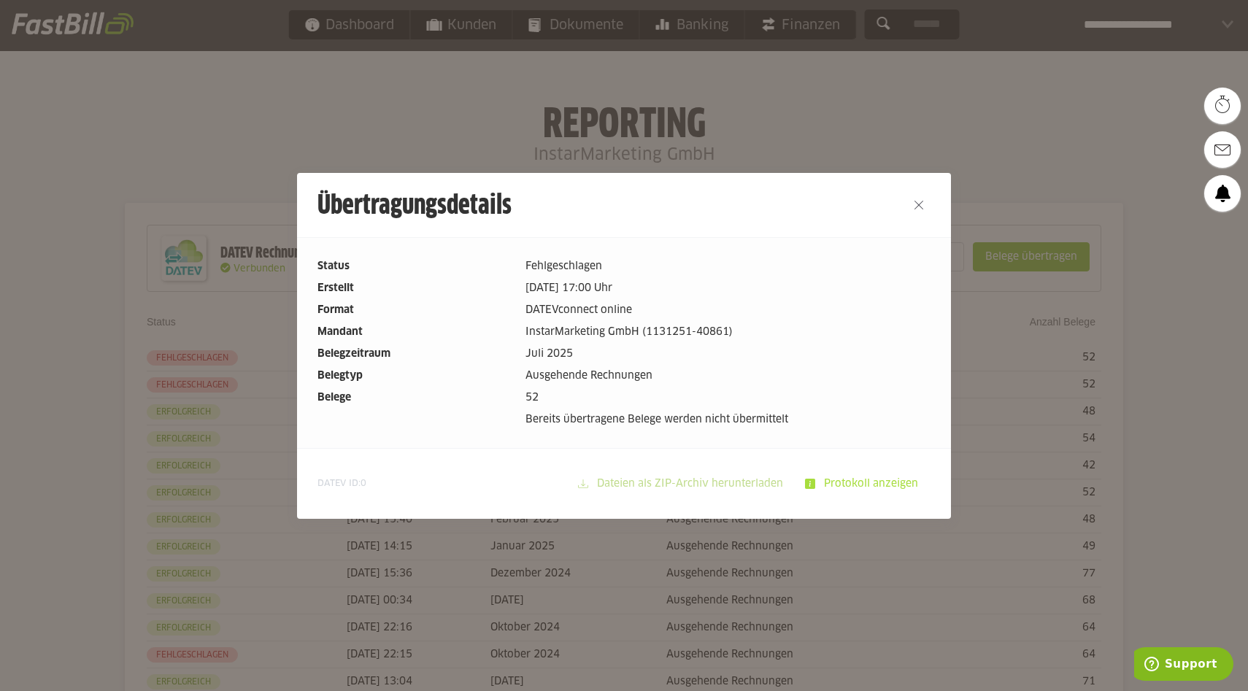
click at [868, 482] on slot "Protokoll anzeigen" at bounding box center [872, 484] width 115 height 28
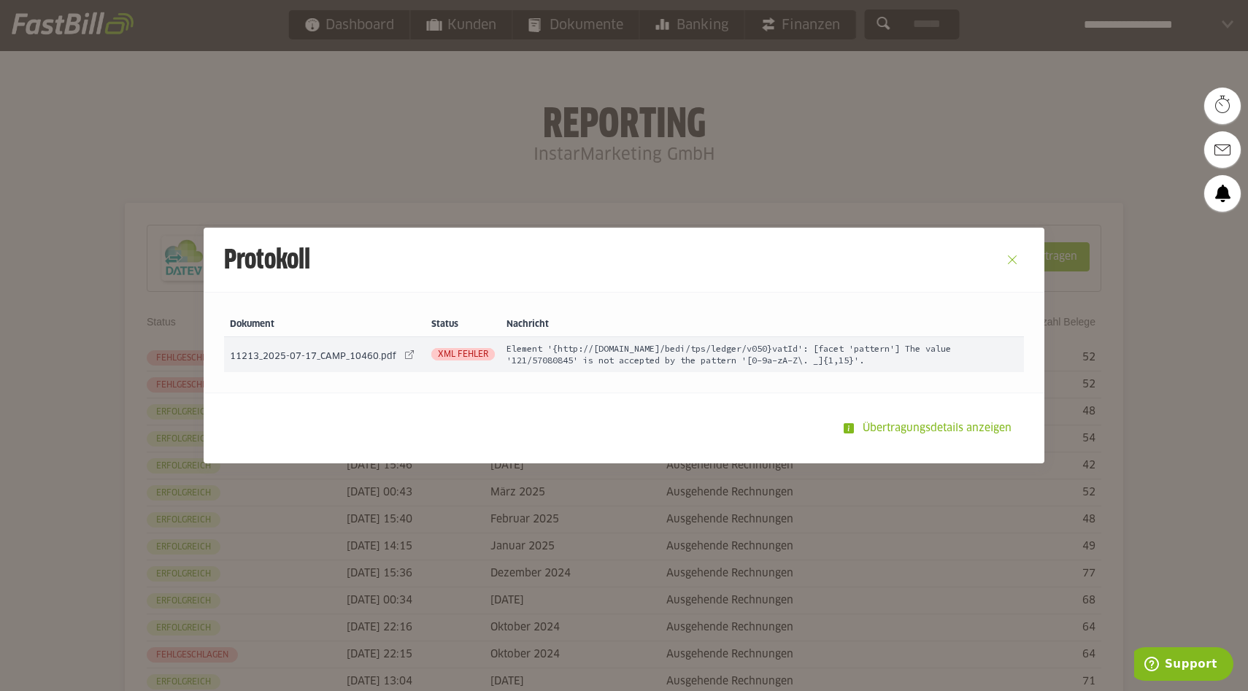
click at [1014, 256] on button "Close" at bounding box center [1012, 259] width 23 height 23
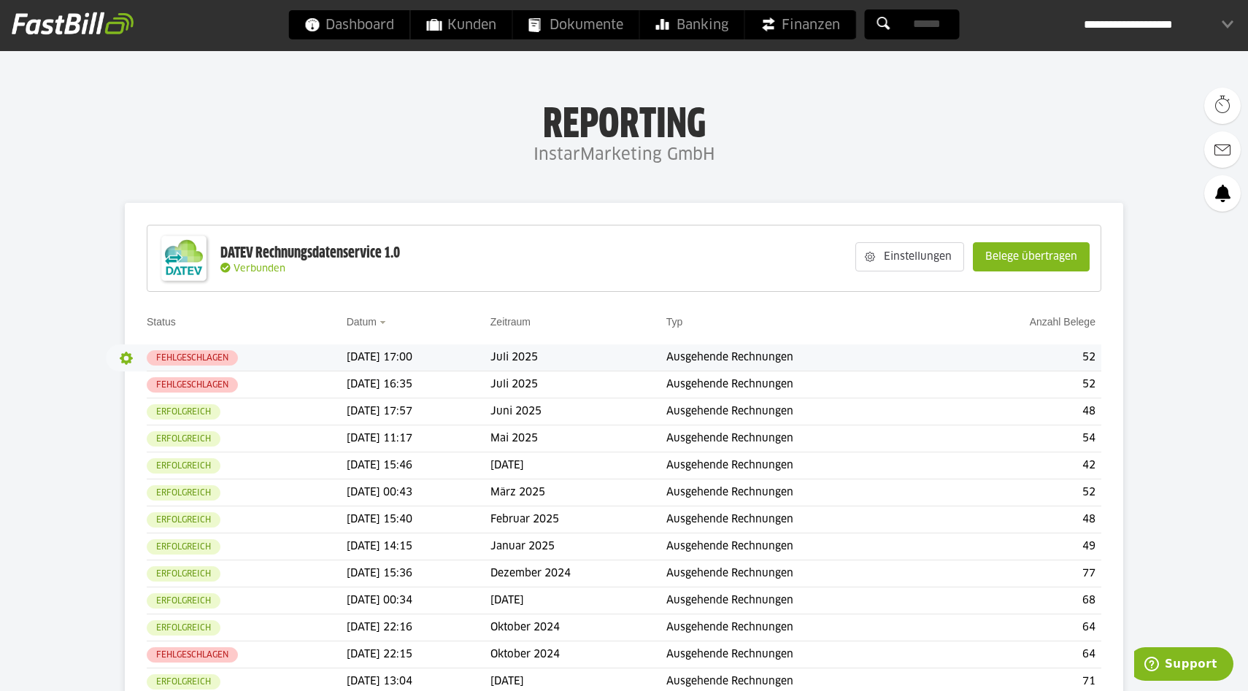
click at [125, 356] on button "button" at bounding box center [126, 358] width 25 height 25
click at [1035, 255] on slot "Belege übertragen" at bounding box center [1031, 257] width 115 height 28
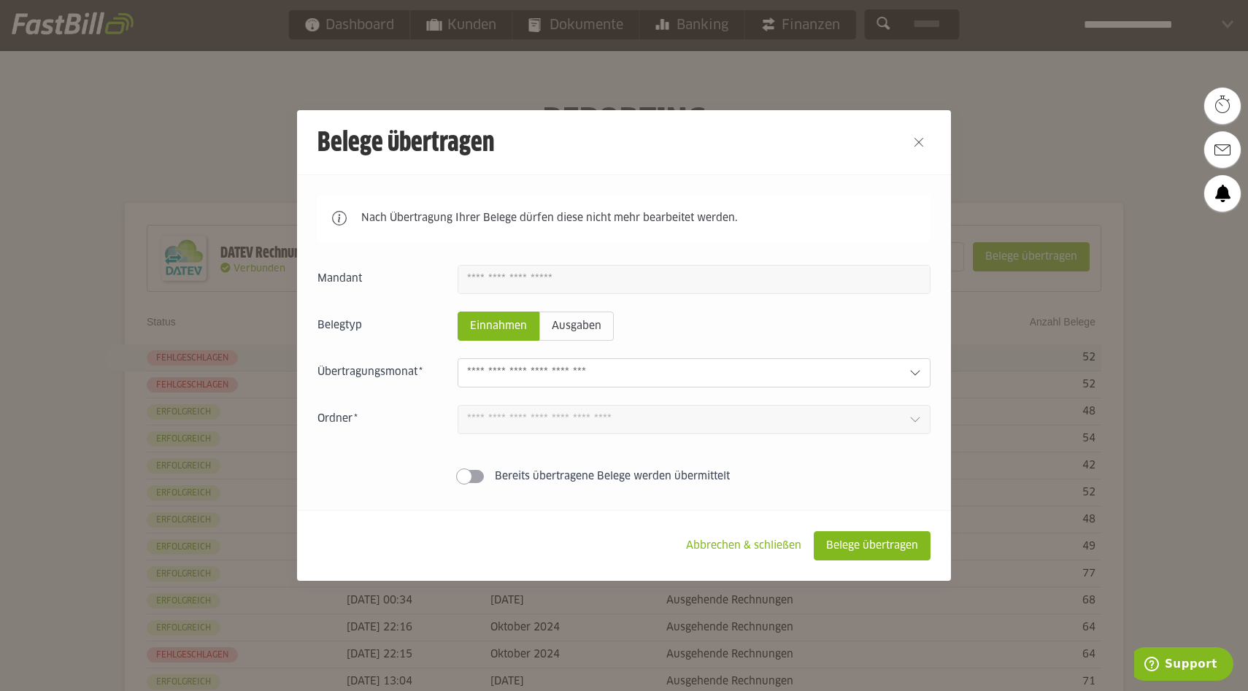
click at [508, 371] on input "text" at bounding box center [682, 373] width 431 height 16
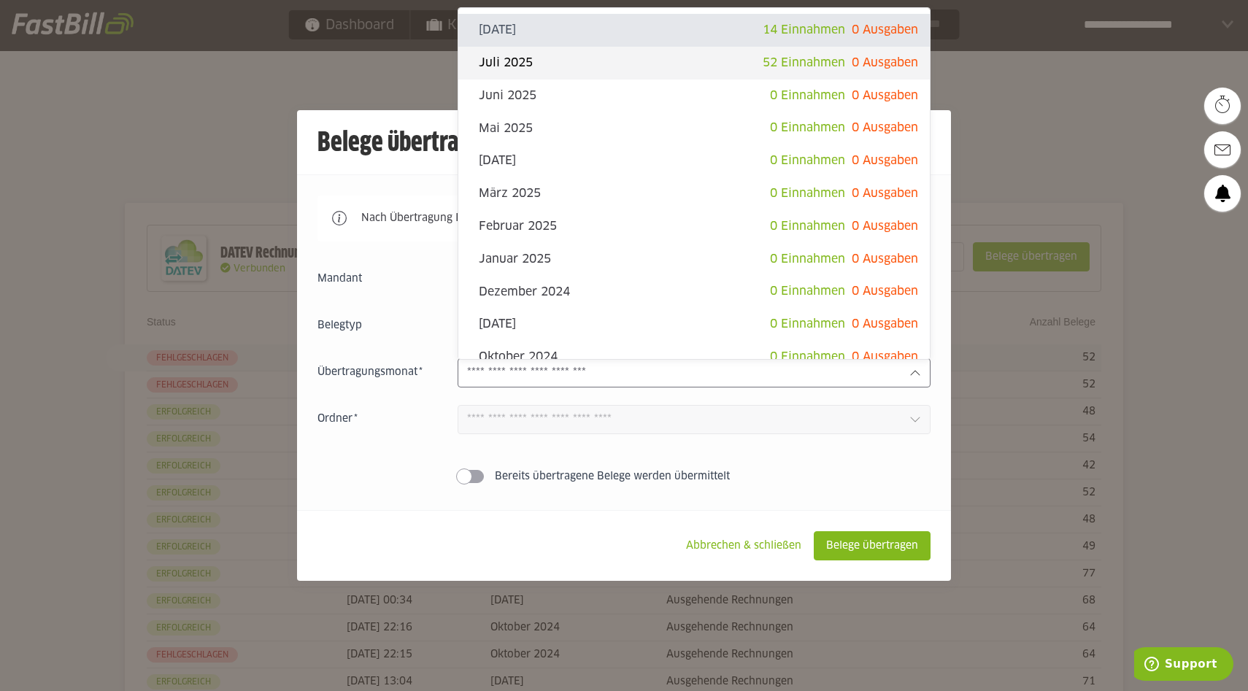
click at [526, 63] on slot "Juli 2025" at bounding box center [621, 63] width 284 height 16
type input "*********"
type input "*******"
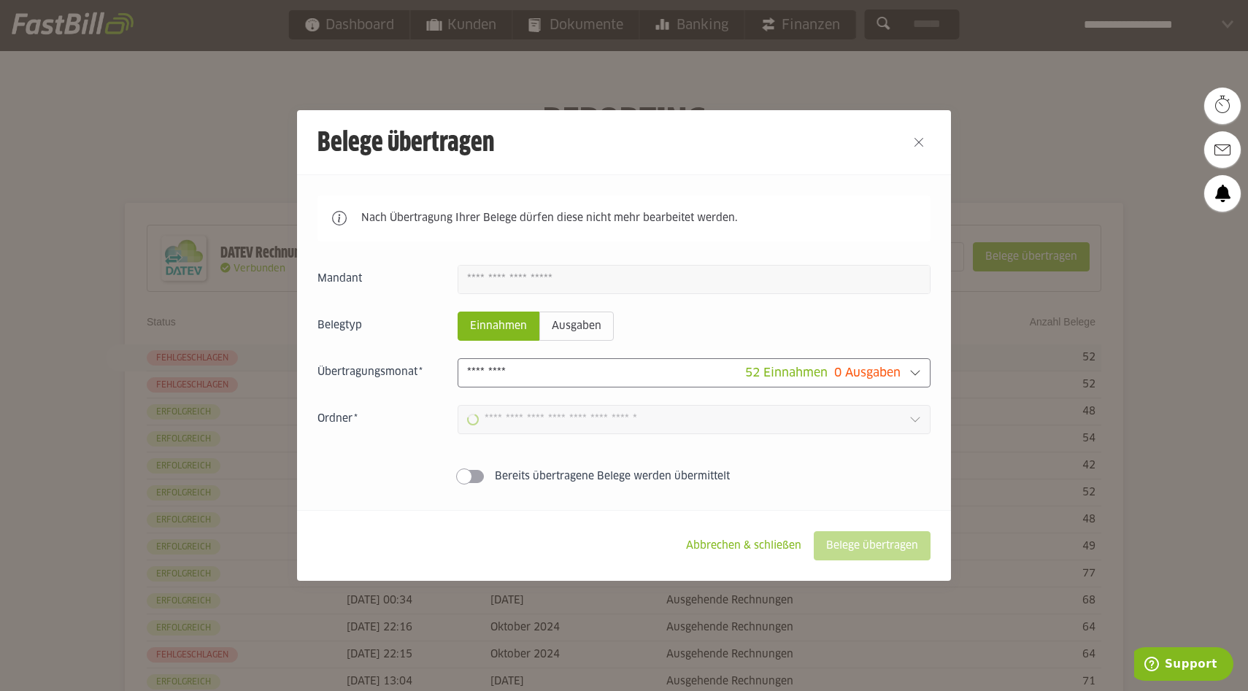
type input "**********"
click at [858, 548] on slot "Belege übertragen" at bounding box center [872, 546] width 115 height 28
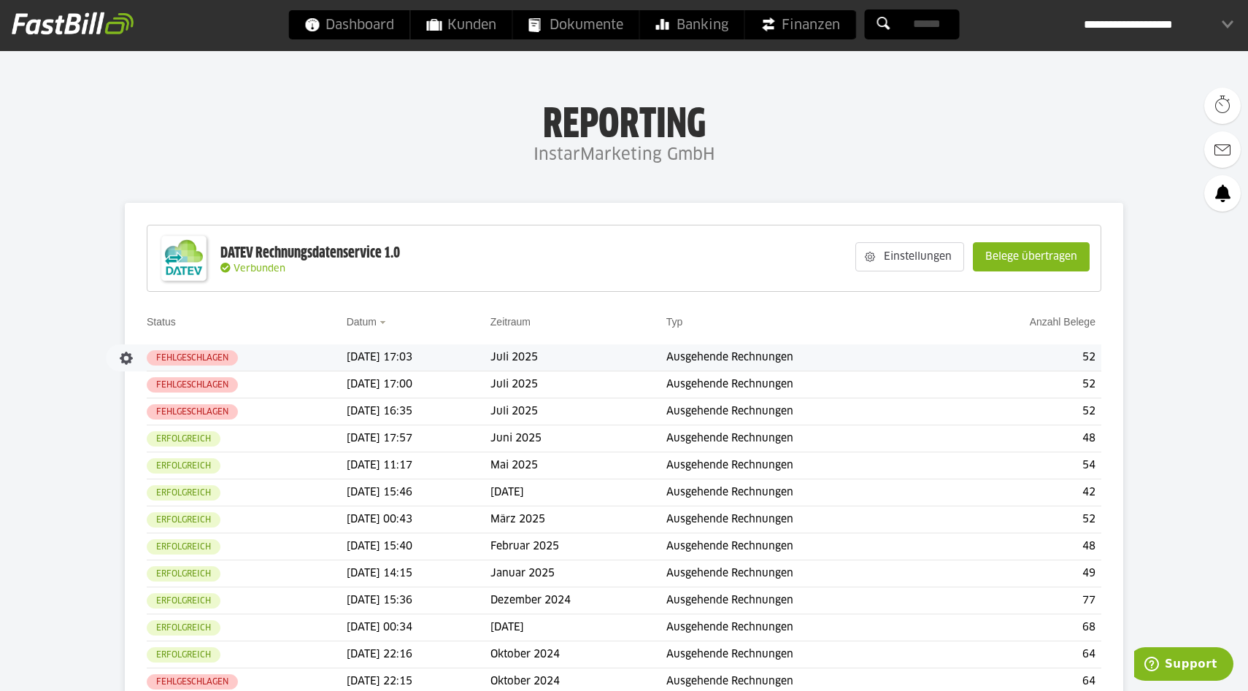
click at [537, 361] on td "Juli 2025" at bounding box center [579, 358] width 176 height 27
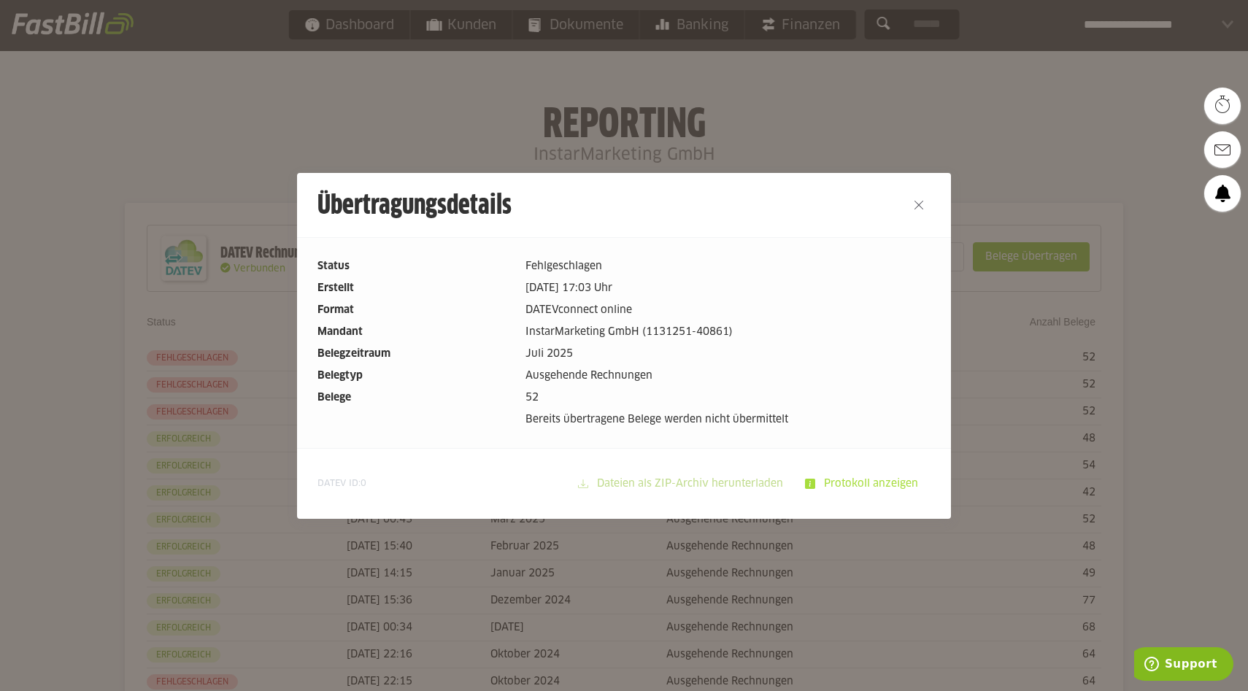
click at [879, 480] on slot "Protokoll anzeigen" at bounding box center [872, 484] width 115 height 28
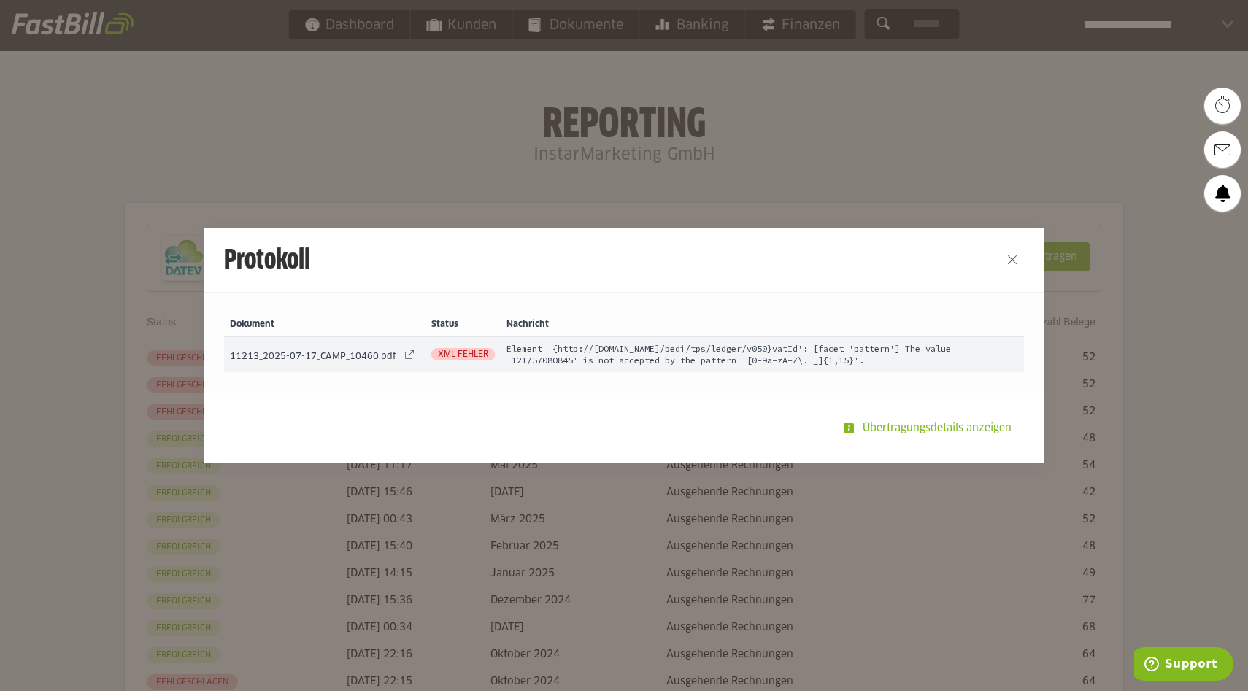
click at [347, 358] on span "11213_2025-07-17_CAMP_10460.pdf" at bounding box center [313, 357] width 166 height 9
click at [403, 356] on link at bounding box center [409, 355] width 20 height 20
click at [1010, 258] on button "Close" at bounding box center [1012, 259] width 23 height 23
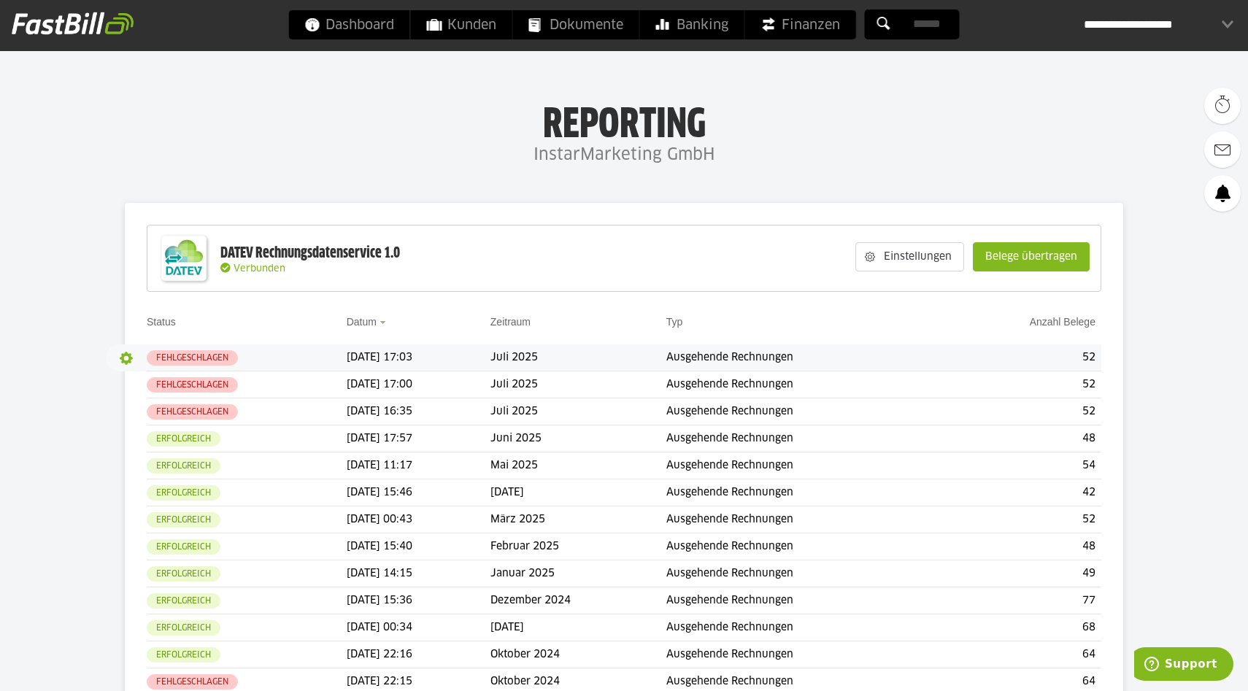
click at [123, 358] on button "button" at bounding box center [126, 358] width 25 height 25
click at [148, 375] on sl-menu "Details Protokoll Download" at bounding box center [158, 407] width 88 height 73
click at [149, 382] on slot "Details" at bounding box center [157, 387] width 51 height 15
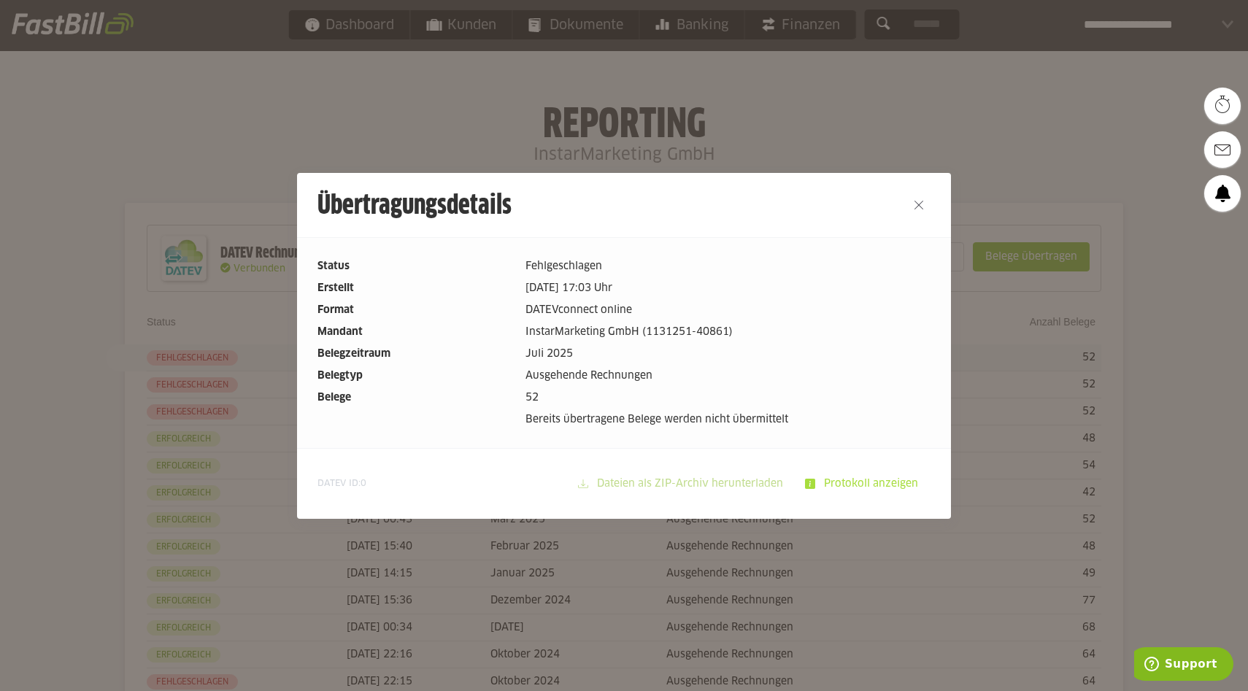
click at [830, 480] on slot "Protokoll anzeigen" at bounding box center [872, 484] width 115 height 28
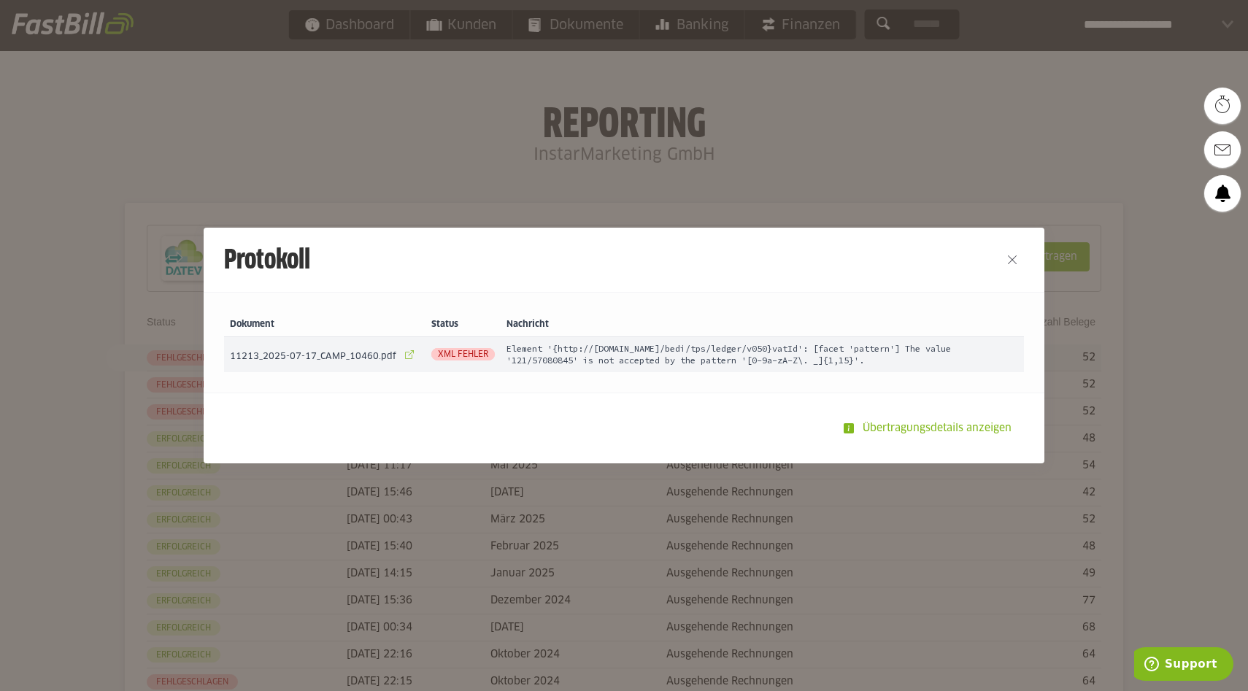
click at [404, 354] on link at bounding box center [409, 355] width 20 height 20
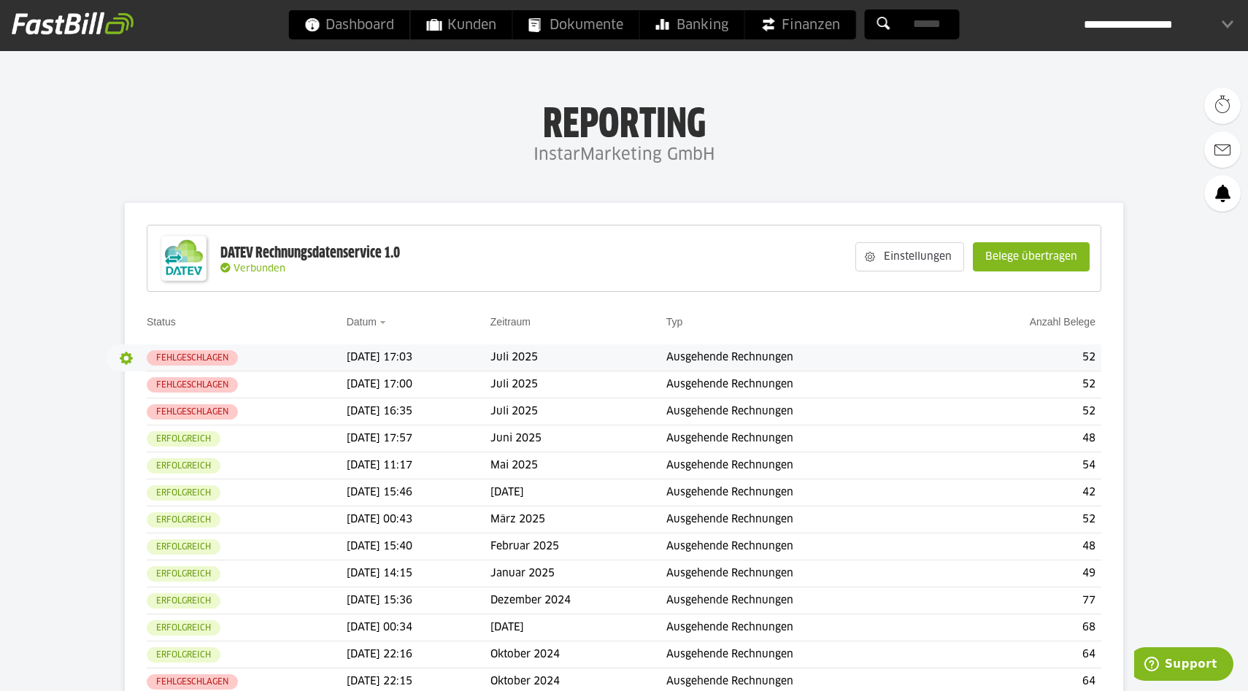
click at [123, 360] on button "button" at bounding box center [126, 358] width 25 height 25
click at [147, 394] on slot "Protokoll" at bounding box center [157, 387] width 51 height 15
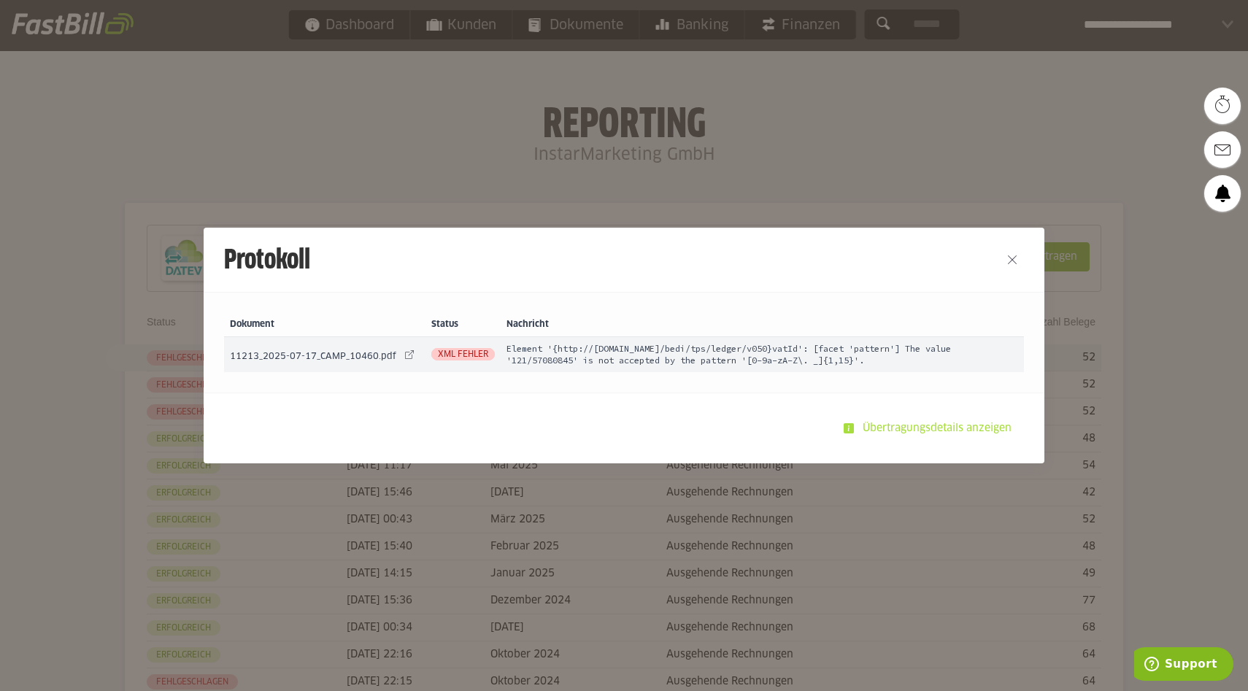
click at [878, 426] on slot "Übertragungsdetails anzeigen" at bounding box center [938, 429] width 169 height 28
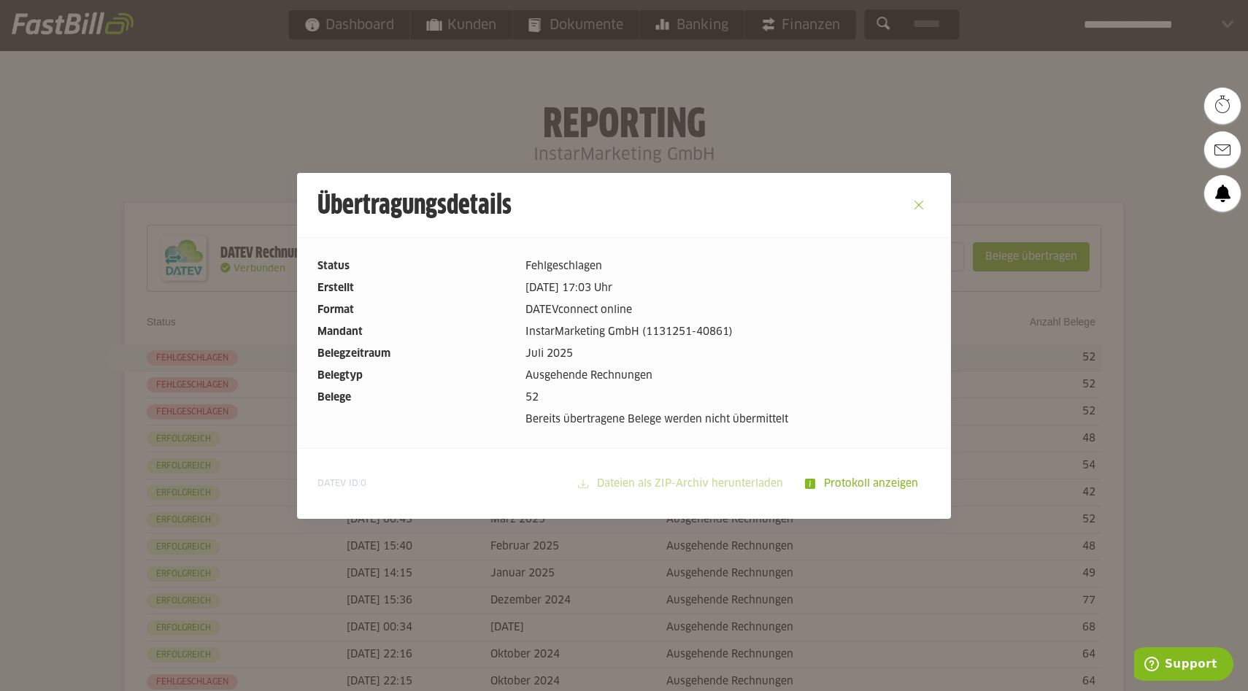
click at [913, 202] on button "Close" at bounding box center [918, 204] width 23 height 23
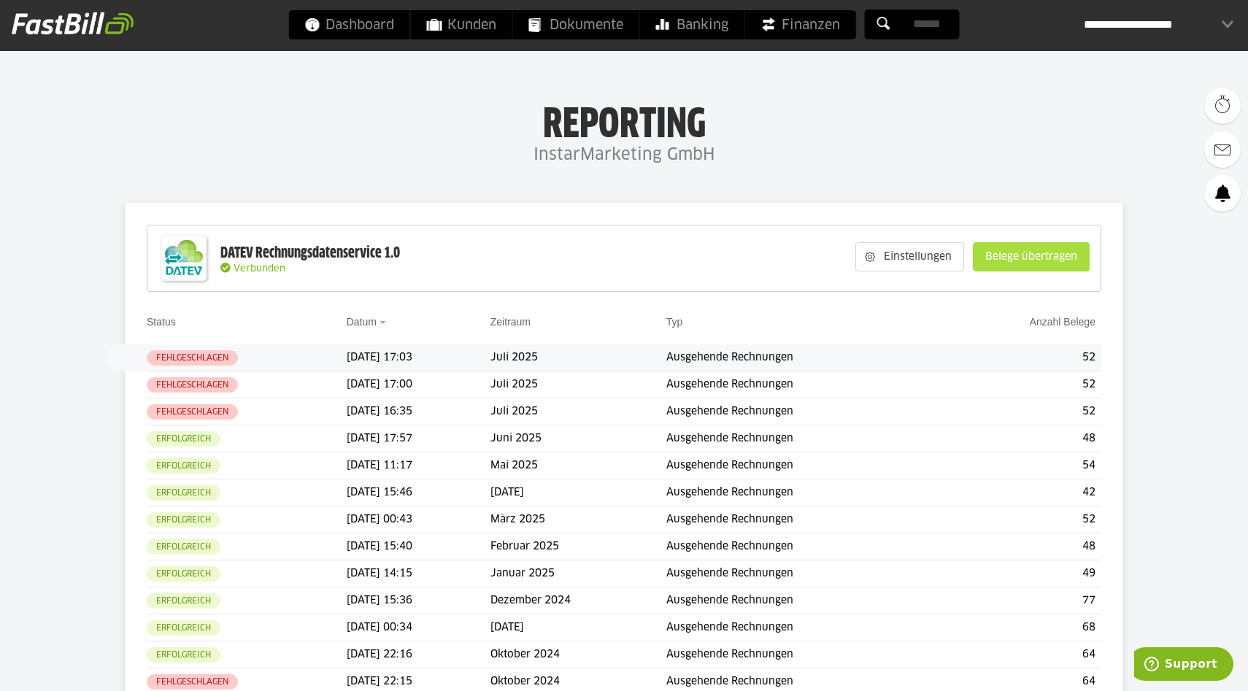
click at [1016, 262] on slot "Belege übertragen" at bounding box center [1031, 257] width 115 height 28
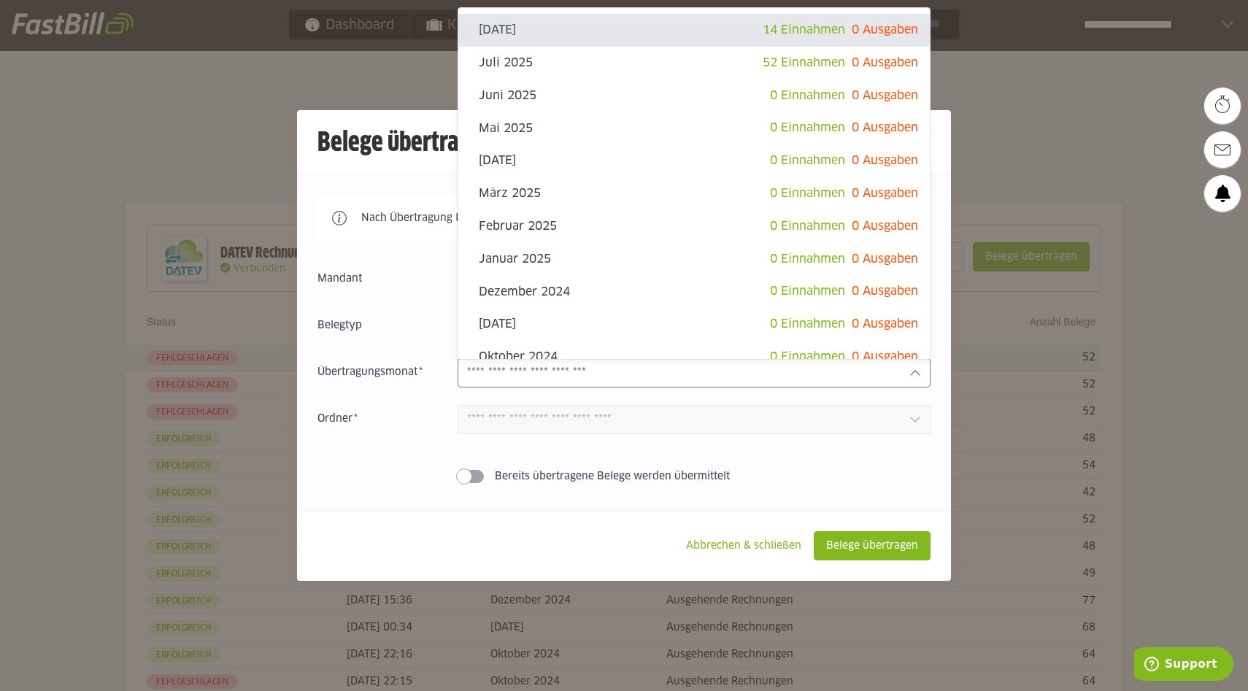
click at [503, 385] on div at bounding box center [694, 372] width 473 height 29
click at [639, 73] on div "Juli 2025 52 Einnahmen 0 Ausgaben" at bounding box center [694, 63] width 472 height 33
type input "*********"
type input "*******"
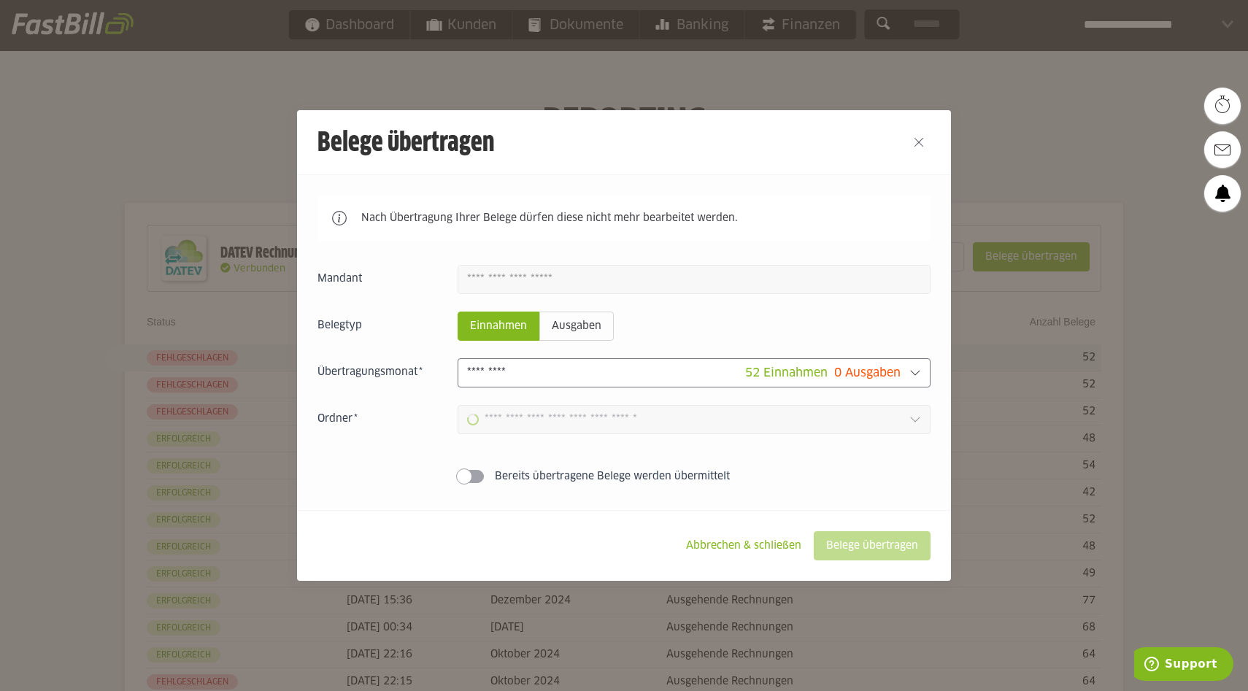
type input "**********"
click at [861, 547] on slot "Belege übertragen" at bounding box center [872, 546] width 115 height 28
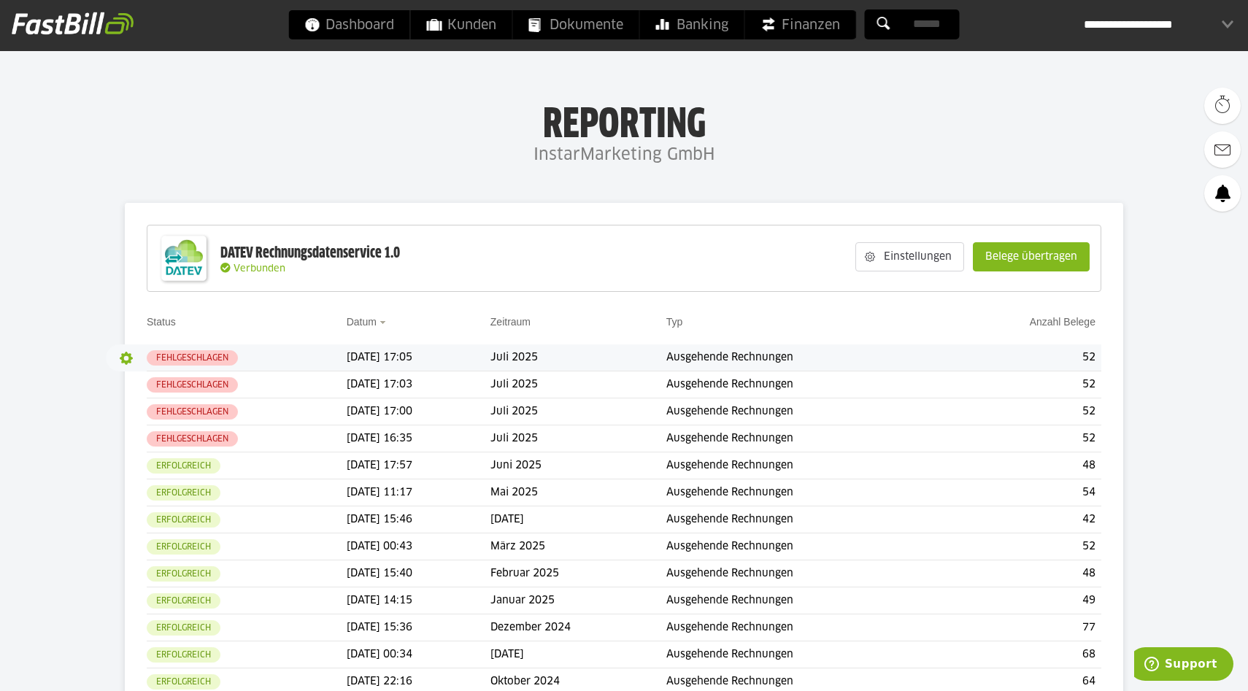
click at [123, 361] on button "button" at bounding box center [126, 358] width 25 height 25
click at [143, 385] on slot "Details" at bounding box center [157, 387] width 51 height 15
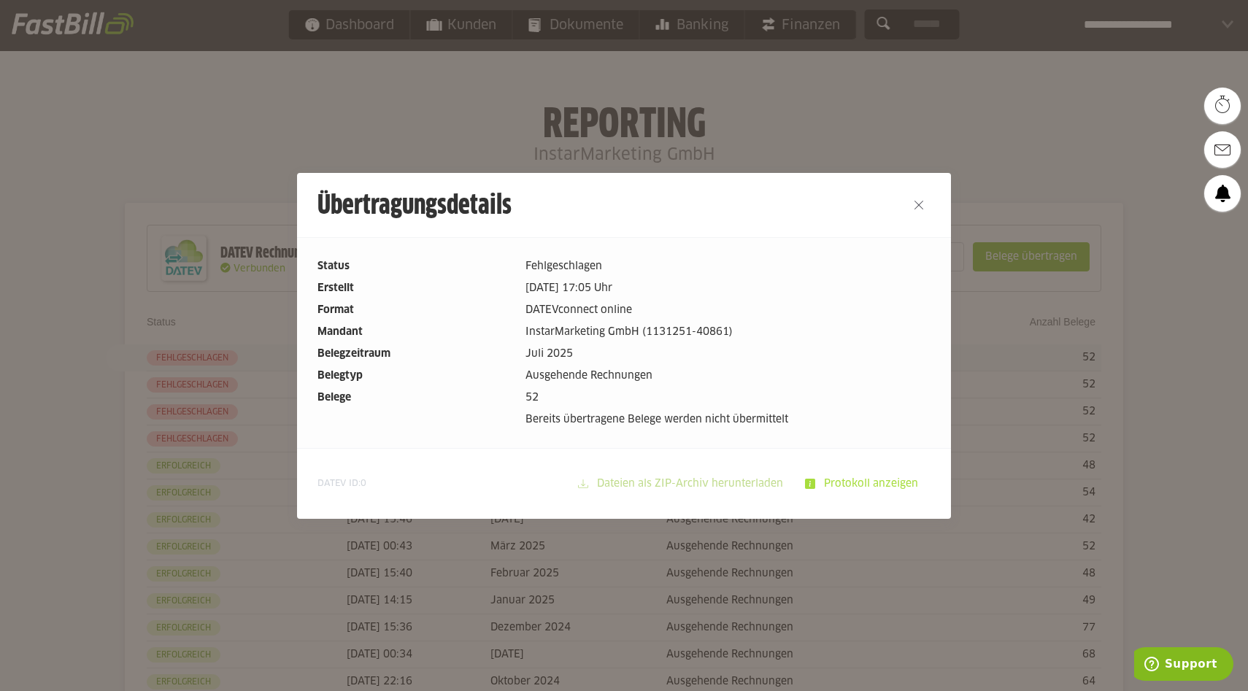
click at [835, 479] on slot "Protokoll anzeigen" at bounding box center [872, 484] width 115 height 28
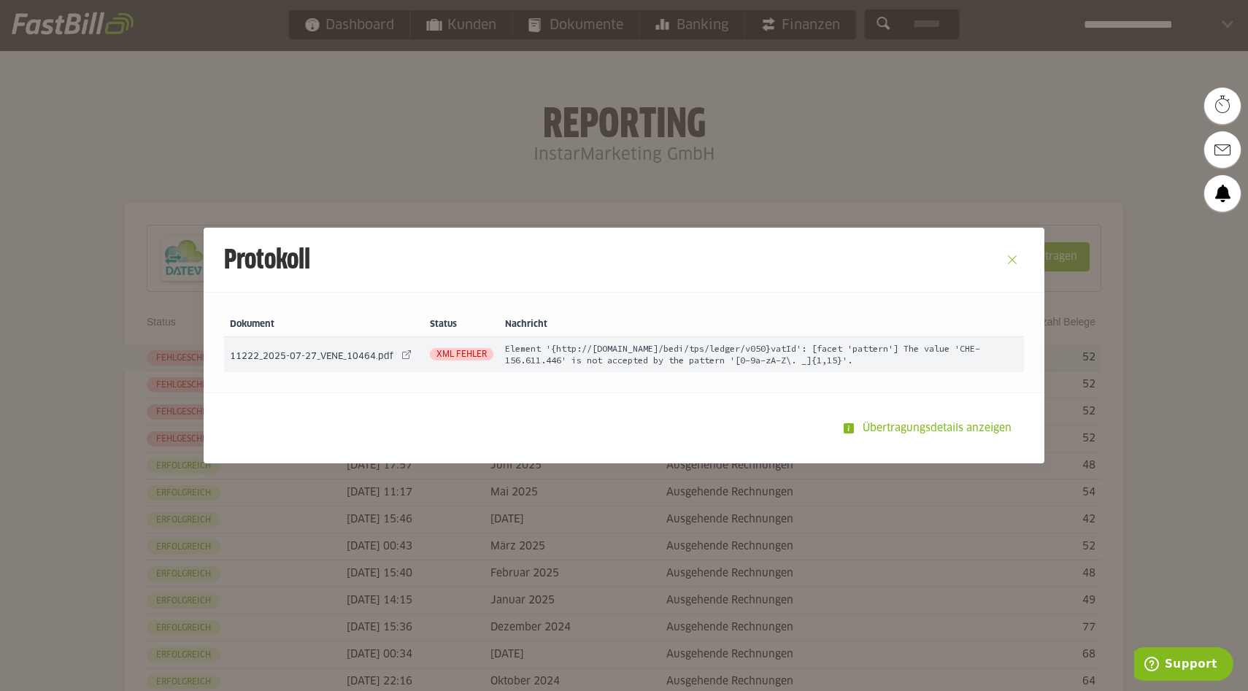
click at [1014, 261] on button "Close" at bounding box center [1012, 259] width 23 height 23
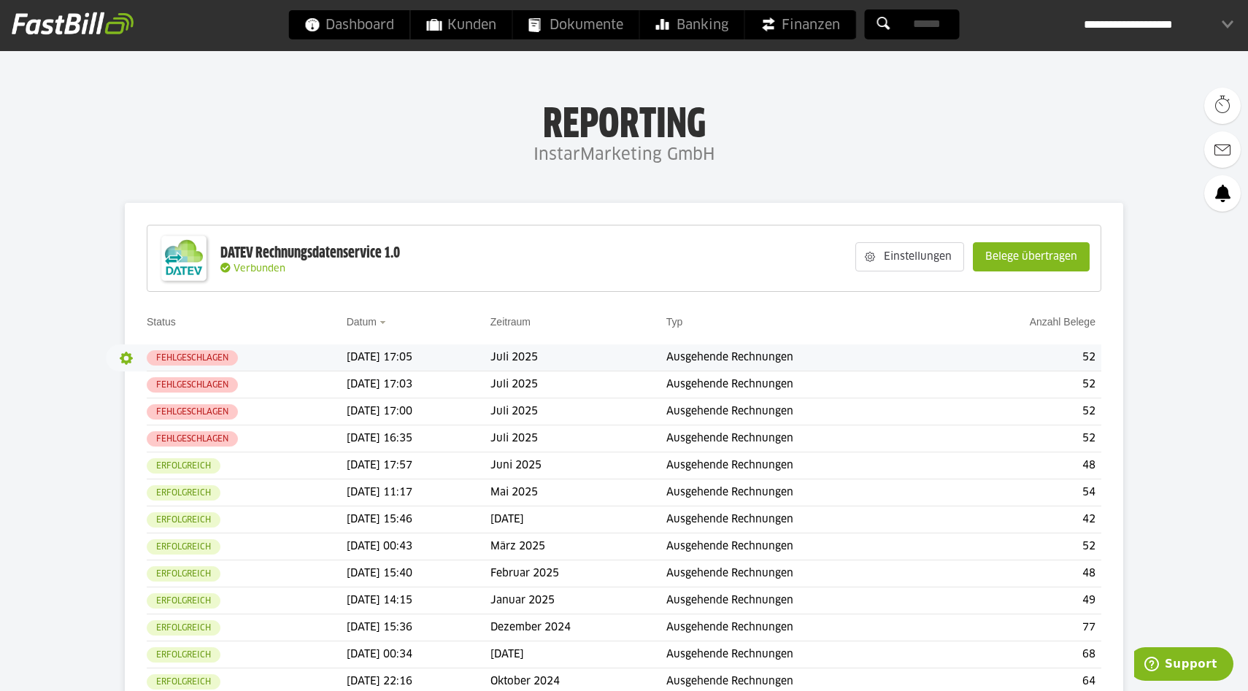
click at [129, 364] on button "button" at bounding box center [126, 358] width 25 height 25
click at [156, 385] on slot "Details" at bounding box center [157, 387] width 51 height 15
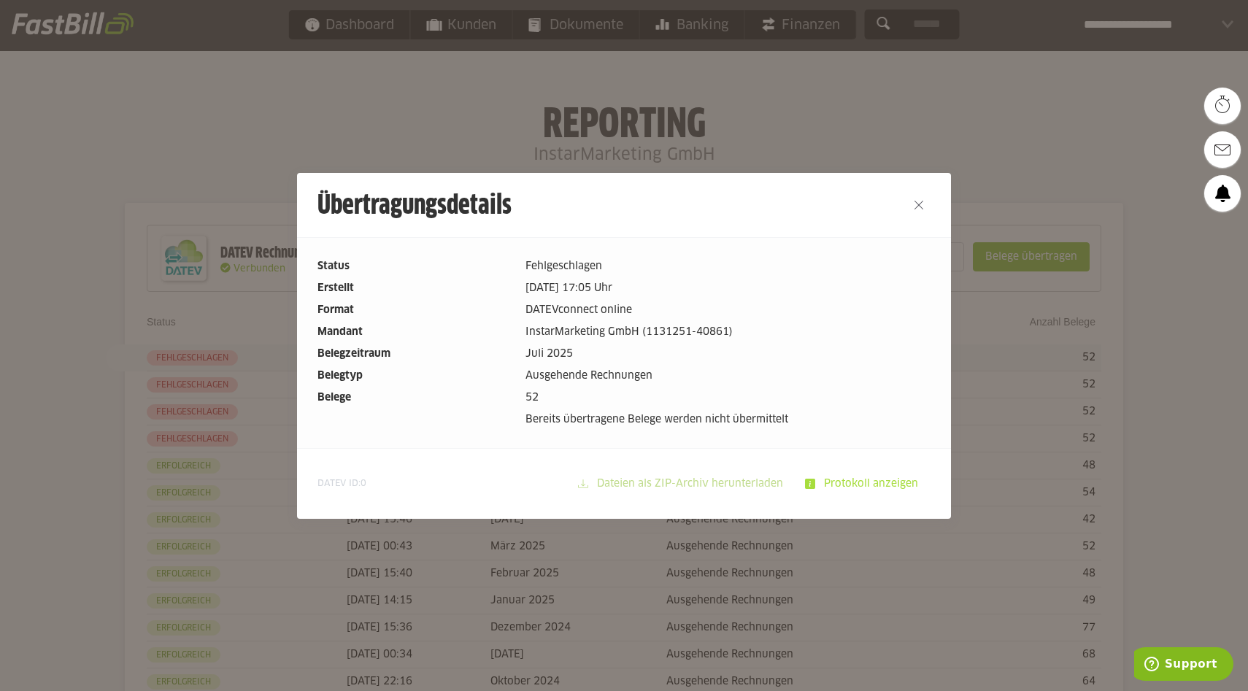
click at [891, 485] on slot "Protokoll anzeigen" at bounding box center [872, 484] width 115 height 28
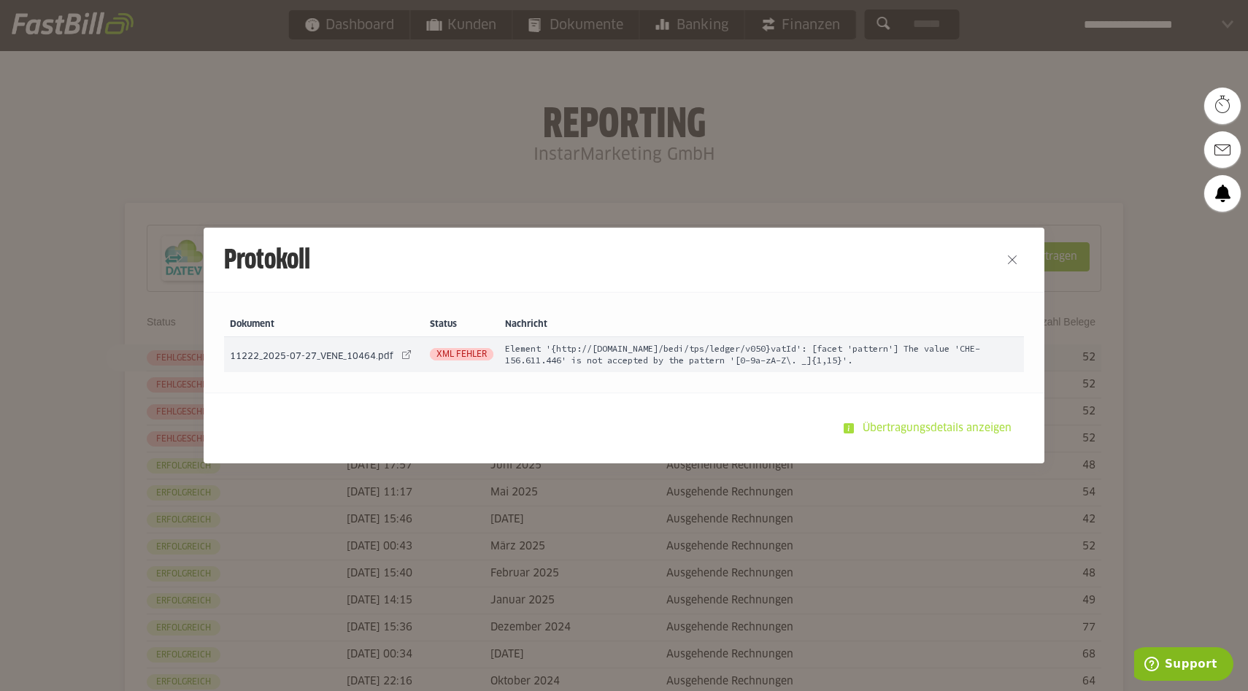
click at [901, 423] on slot "Übertragungsdetails anzeigen" at bounding box center [938, 429] width 169 height 28
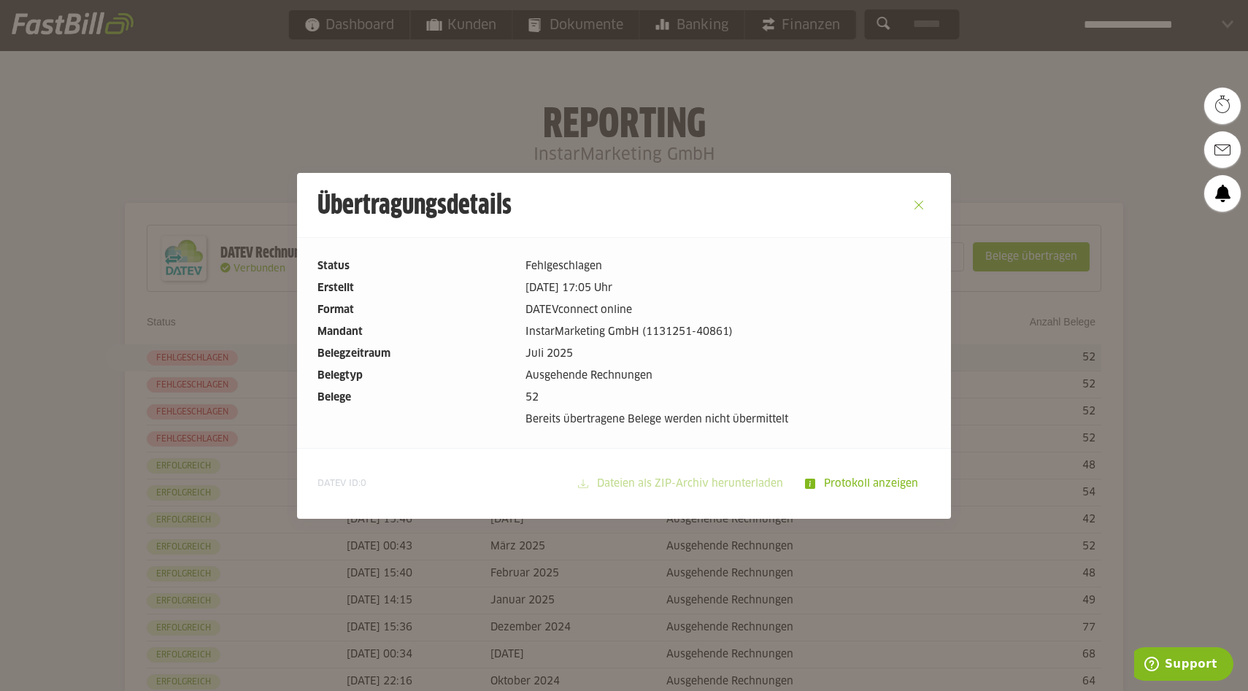
click at [913, 202] on button "Close" at bounding box center [918, 204] width 23 height 23
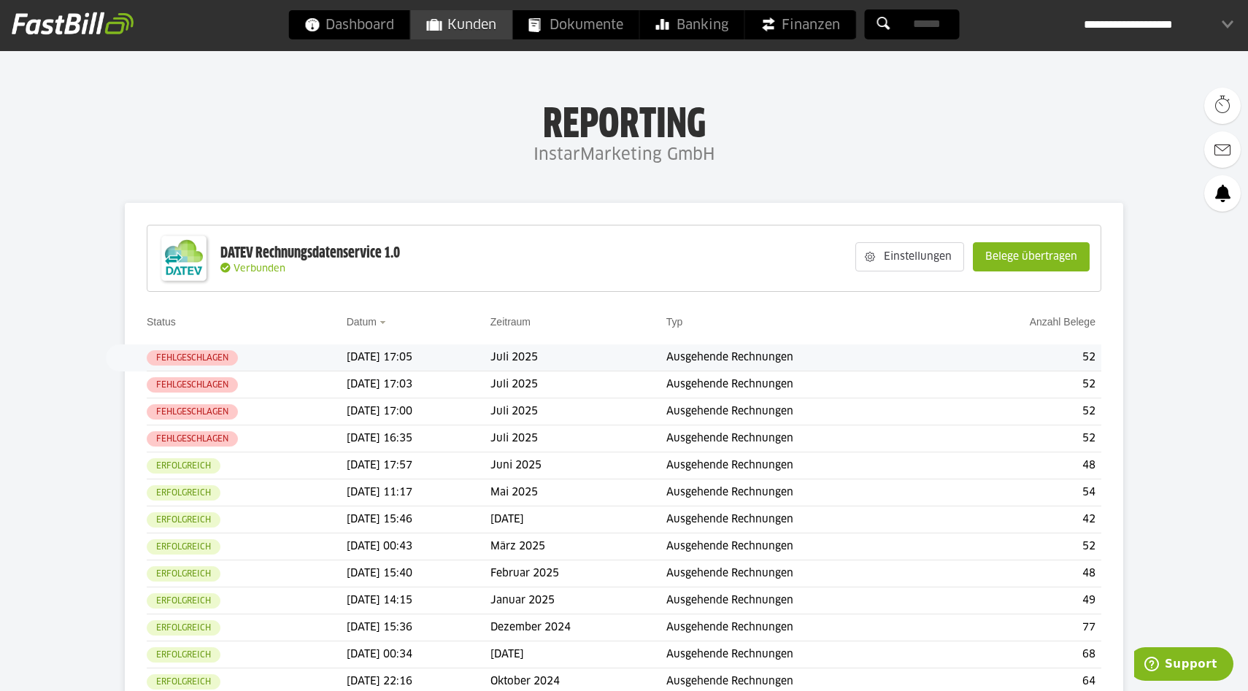
click at [472, 28] on span "Kunden" at bounding box center [461, 24] width 69 height 29
click at [128, 355] on button "button" at bounding box center [126, 358] width 25 height 25
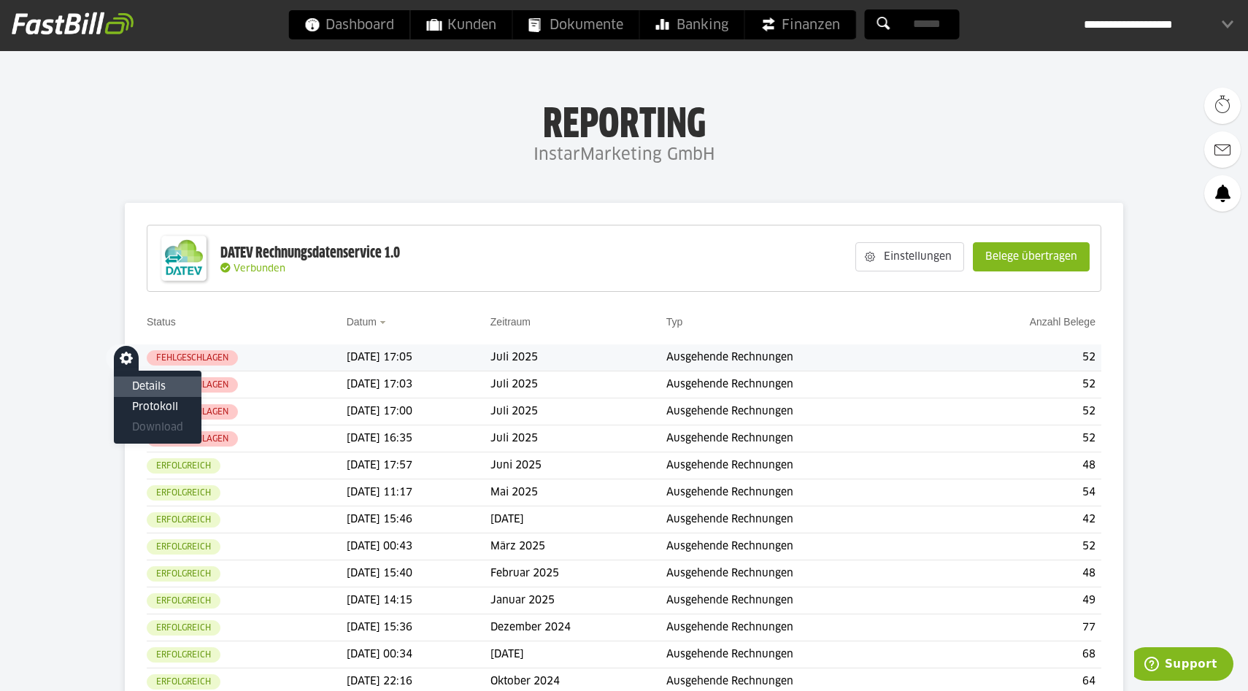
click at [150, 384] on slot "Details" at bounding box center [157, 387] width 51 height 15
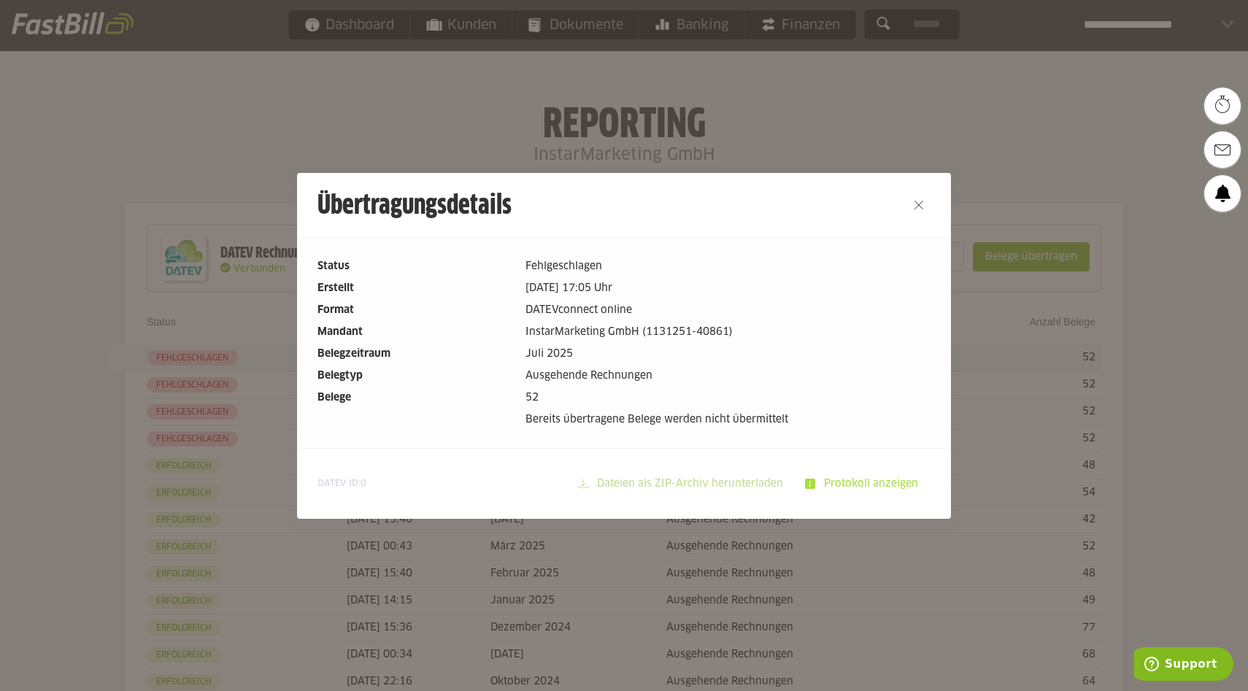
click at [836, 482] on slot "Protokoll anzeigen" at bounding box center [872, 484] width 115 height 28
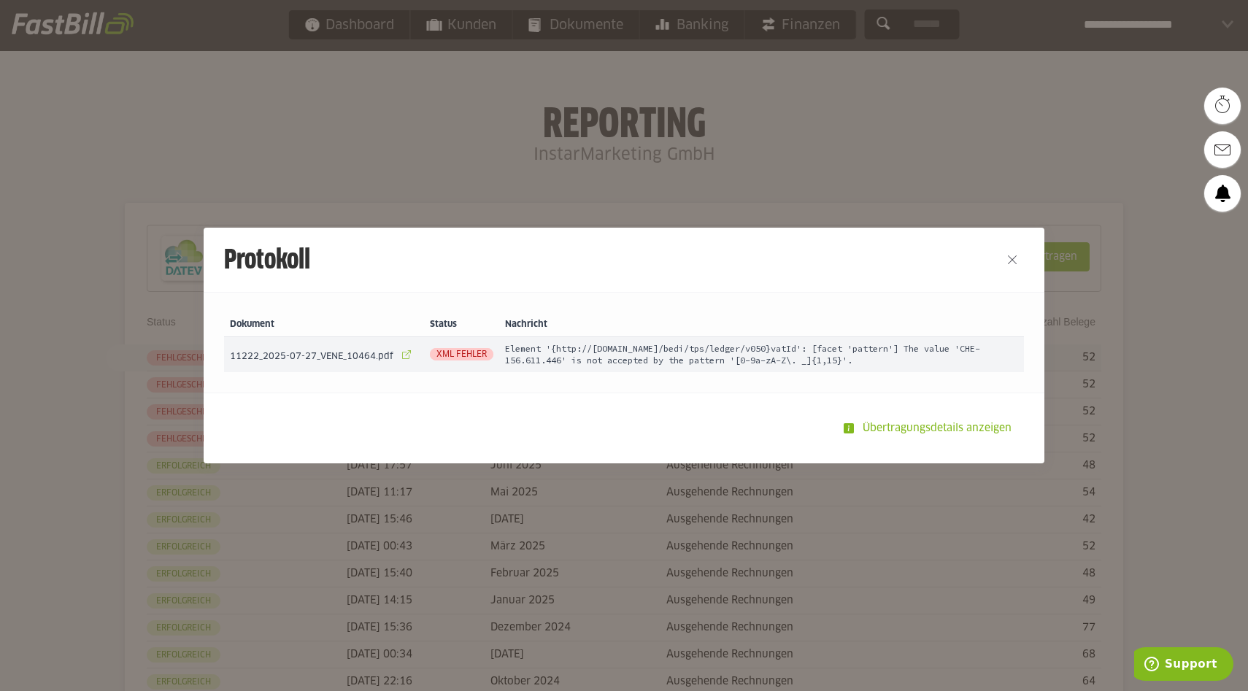
click at [401, 355] on link at bounding box center [406, 355] width 20 height 20
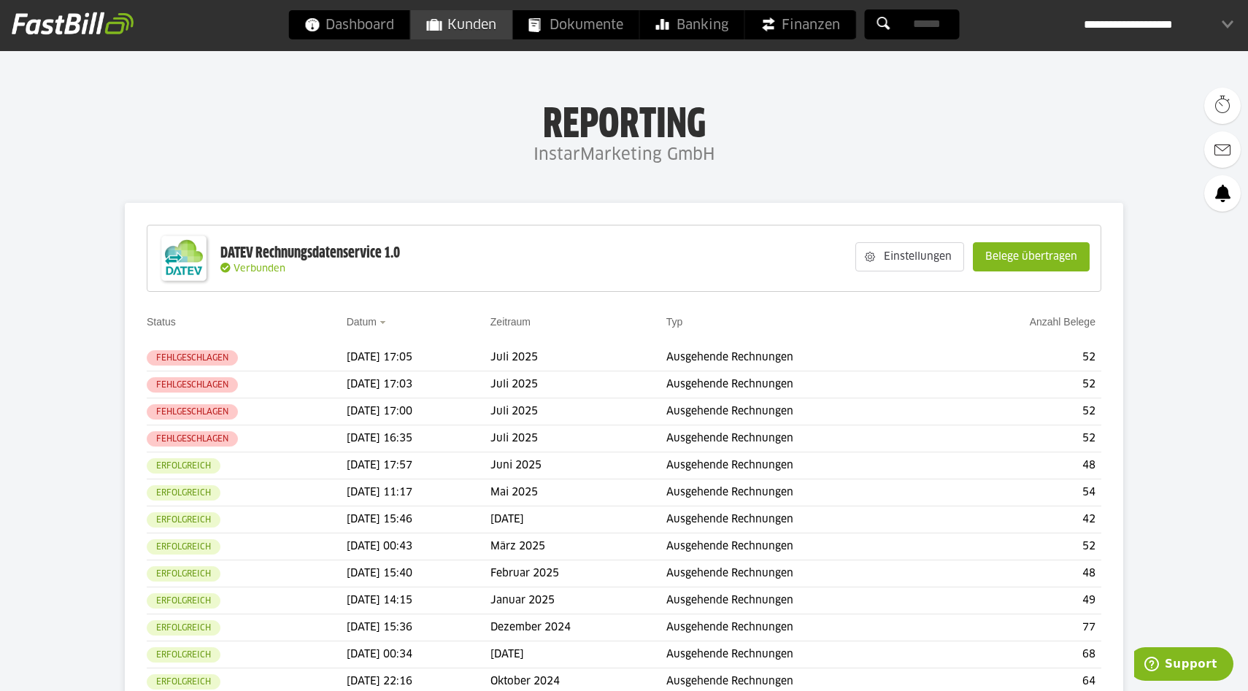
click at [459, 23] on span "Kunden" at bounding box center [461, 24] width 69 height 29
click at [1022, 261] on slot "Belege übertragen" at bounding box center [1031, 257] width 115 height 28
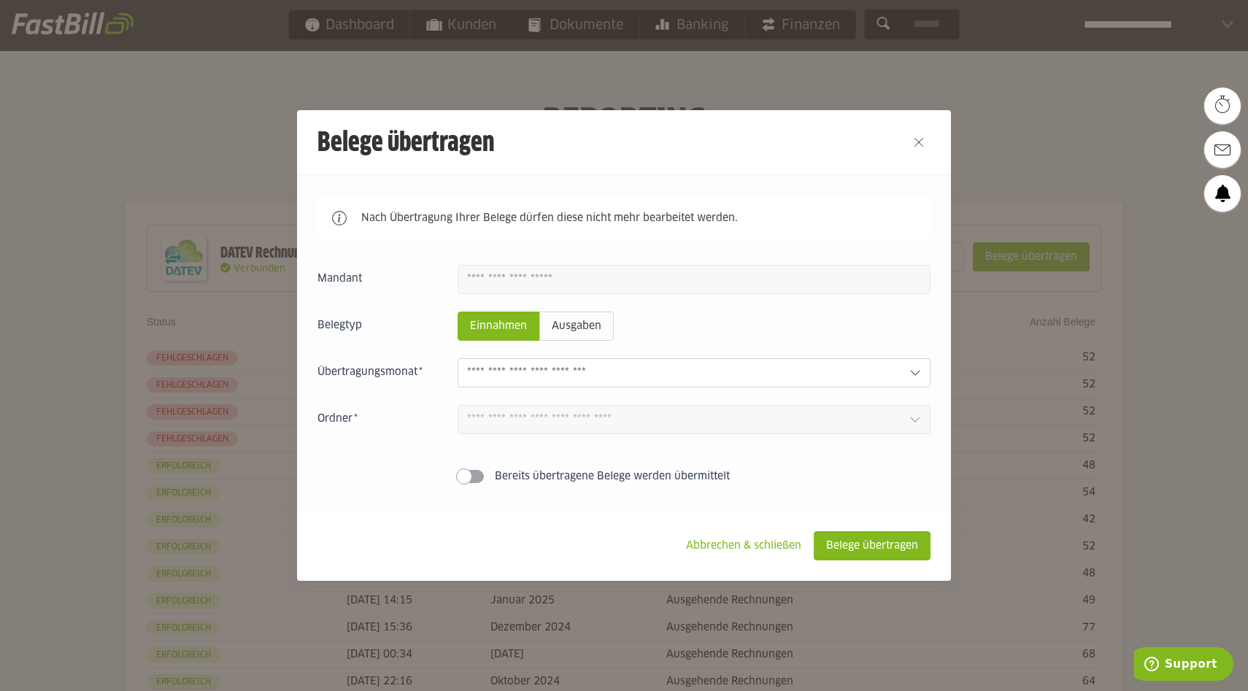
click at [538, 361] on div at bounding box center [694, 372] width 473 height 29
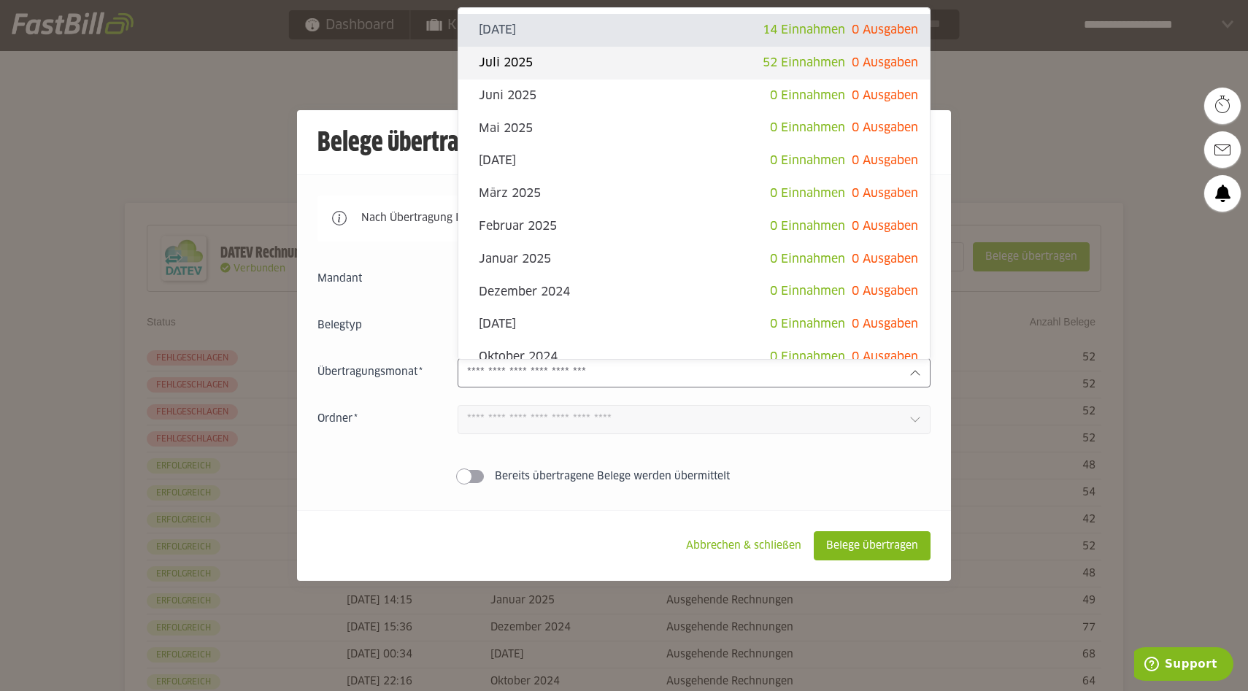
click at [567, 66] on slot "Juli 2025" at bounding box center [621, 63] width 284 height 16
type input "*********"
type input "*******"
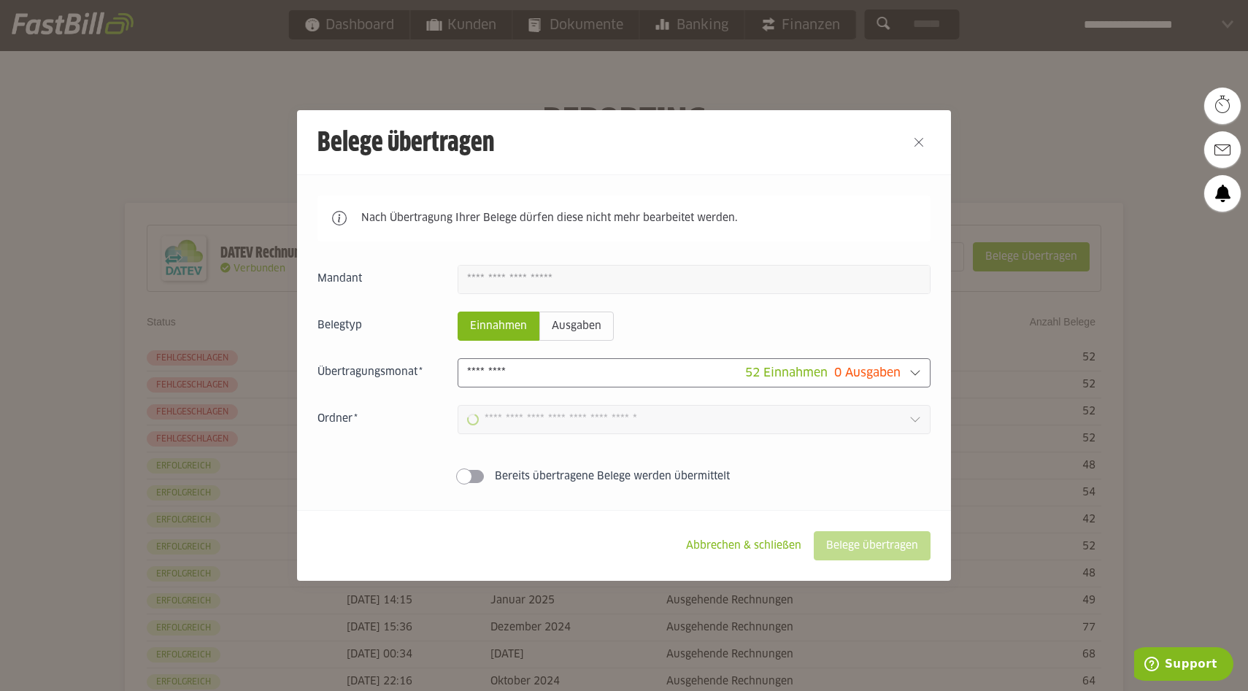
type input "**********"
click at [861, 554] on slot "Belege übertragen" at bounding box center [872, 546] width 115 height 28
